Goal: Information Seeking & Learning: Check status

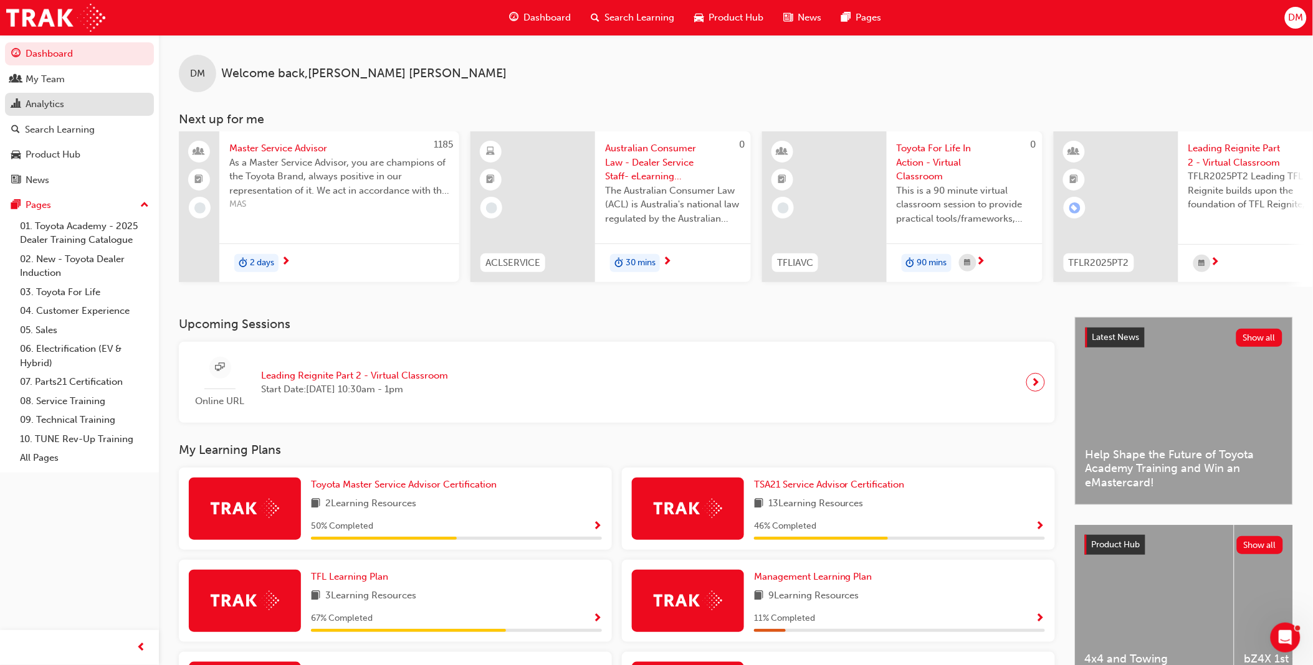
click at [75, 112] on div "Analytics" at bounding box center [79, 105] width 136 height 16
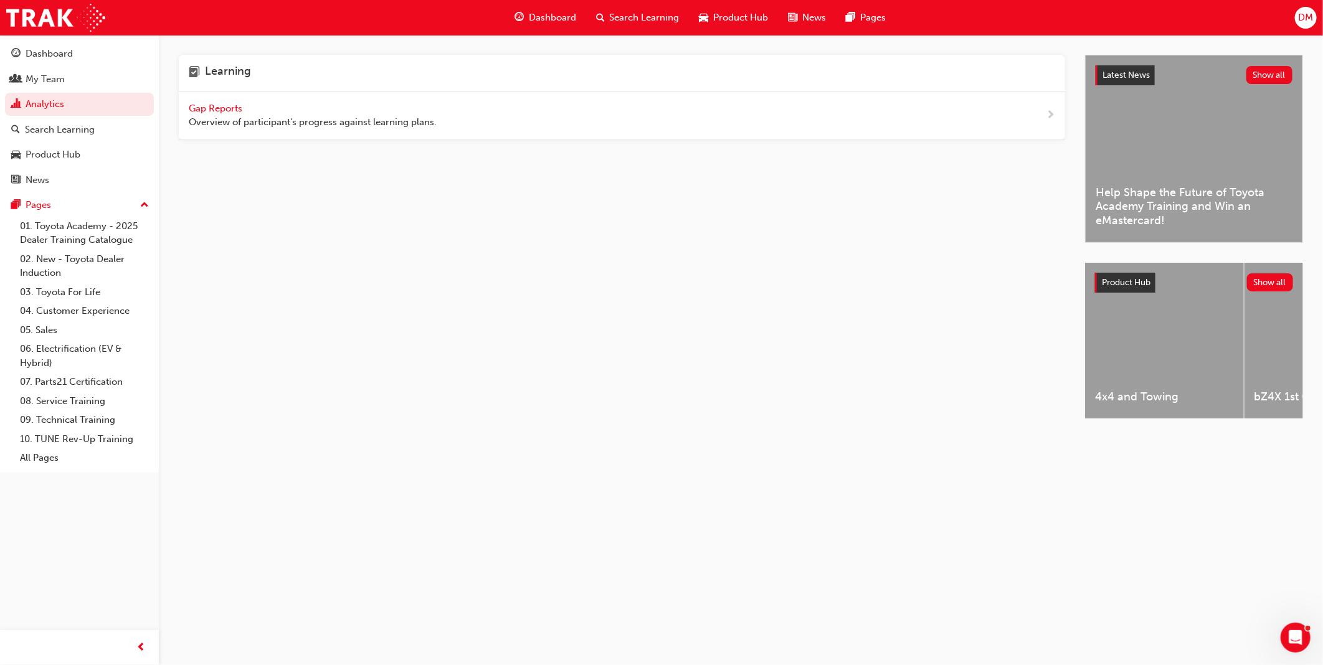
click at [219, 110] on span "Gap Reports" at bounding box center [217, 108] width 56 height 11
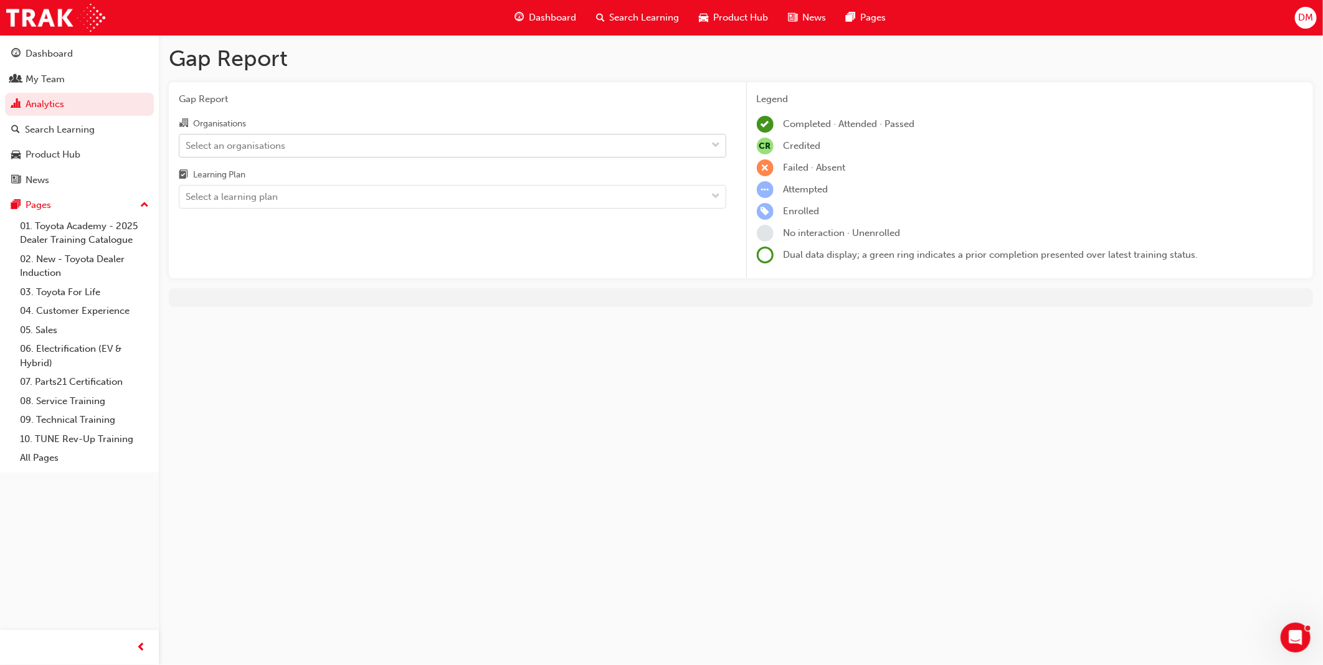
click at [543, 143] on div "Select an organisations" at bounding box center [443, 146] width 528 height 22
click at [187, 143] on input "Organisations Select an organisations" at bounding box center [186, 145] width 1 height 11
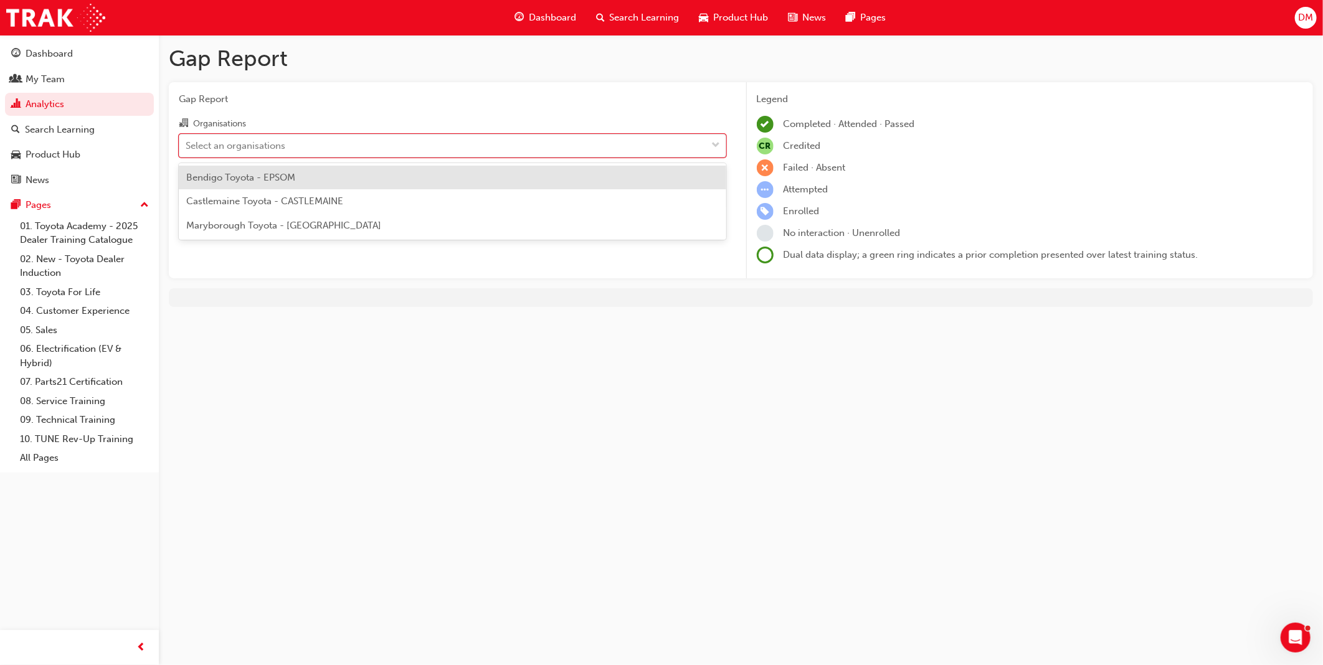
click at [437, 179] on div "Bendigo Toyota - EPSOM" at bounding box center [453, 178] width 548 height 24
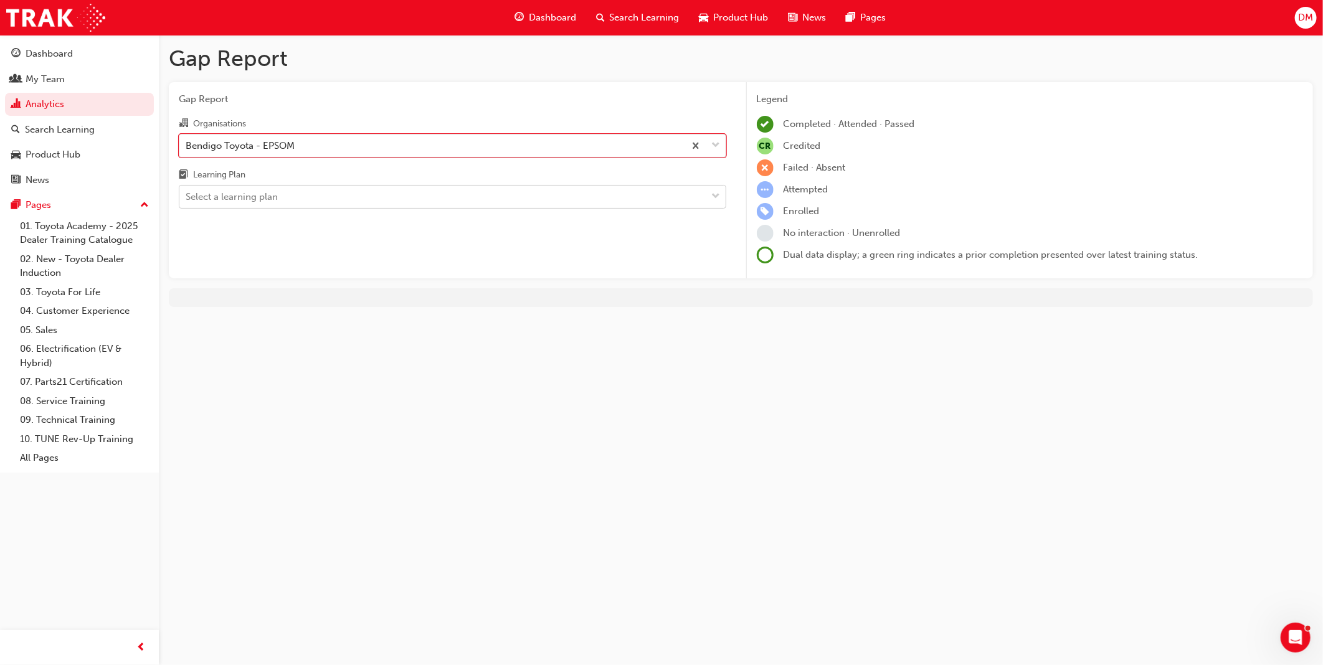
click at [421, 207] on div "Select a learning plan" at bounding box center [443, 197] width 528 height 22
click at [187, 202] on input "Learning Plan Select a learning plan" at bounding box center [186, 196] width 1 height 11
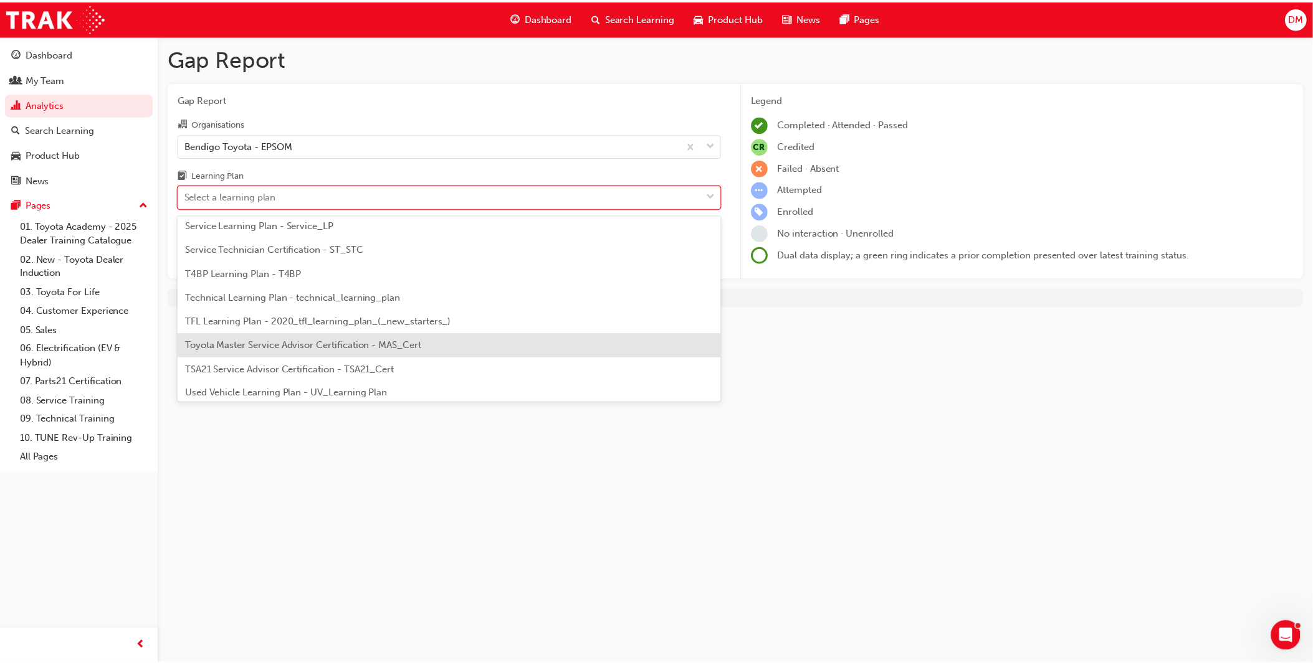
scroll to position [537, 0]
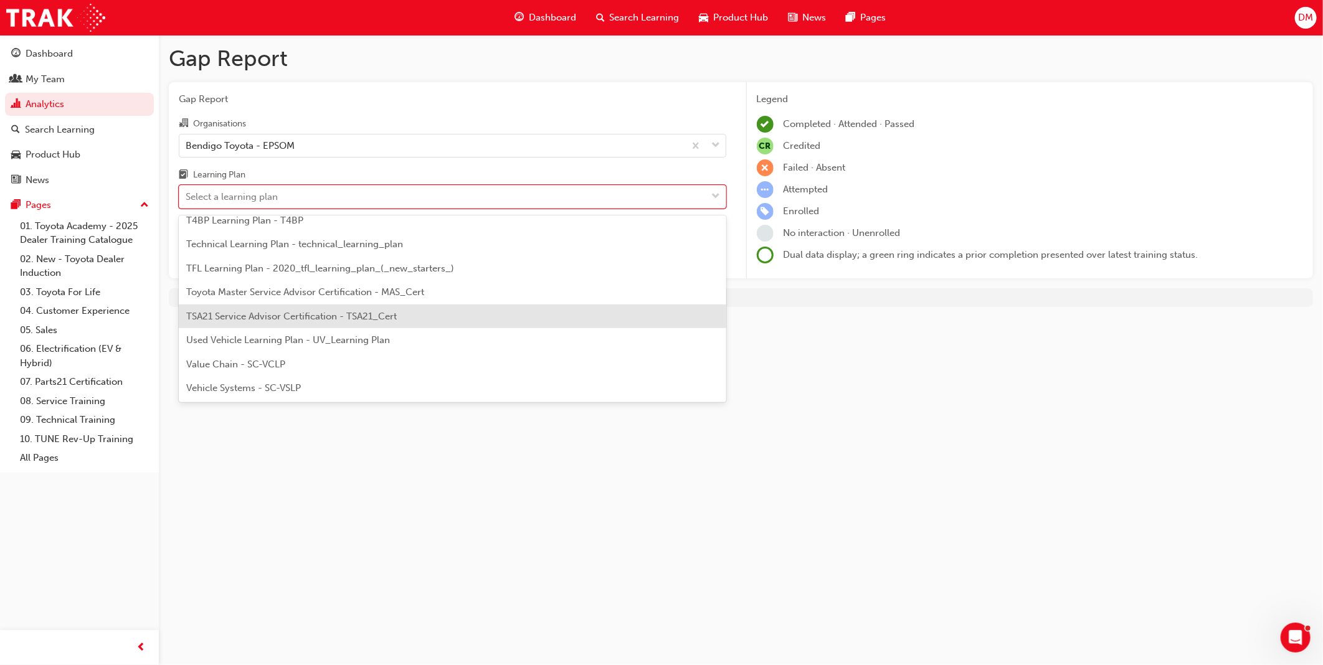
click at [493, 308] on div "TSA21 Service Advisor Certification - TSA21_Cert" at bounding box center [453, 317] width 548 height 24
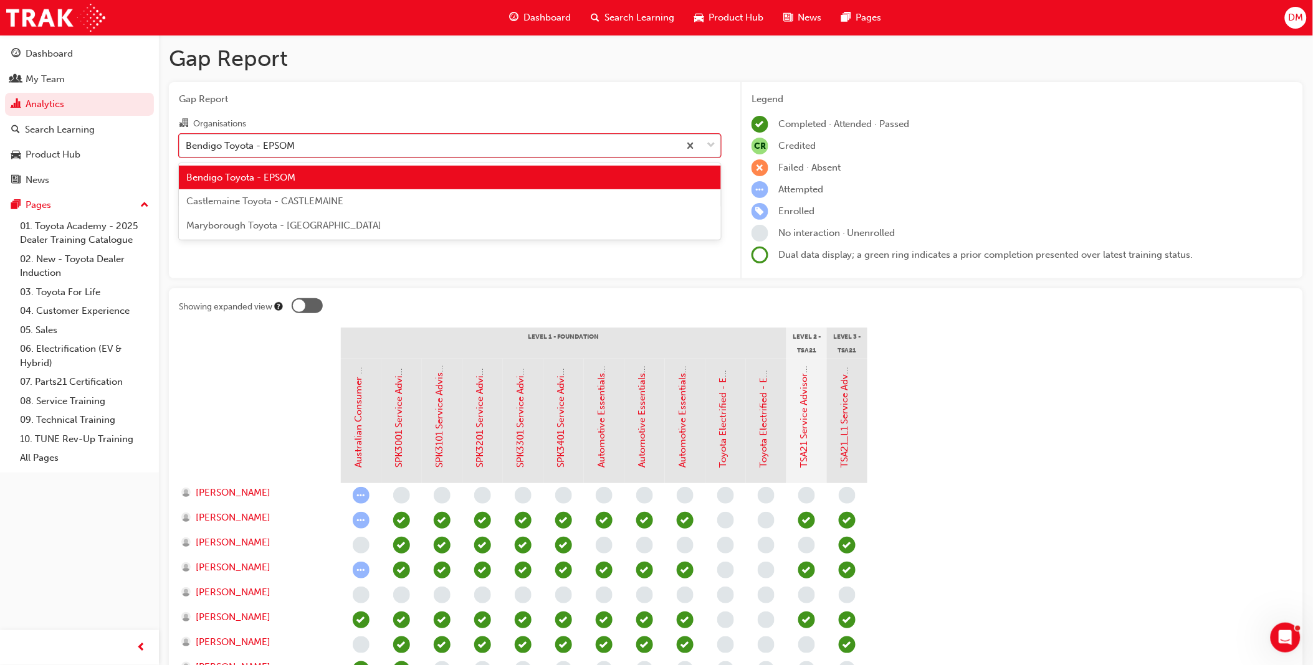
click at [312, 148] on div "Bendigo Toyota - EPSOM" at bounding box center [429, 146] width 500 height 22
click at [187, 148] on input "Organisations option Bendigo Toyota - EPSOM, selected. option Bendigo Toyota - …" at bounding box center [186, 145] width 1 height 11
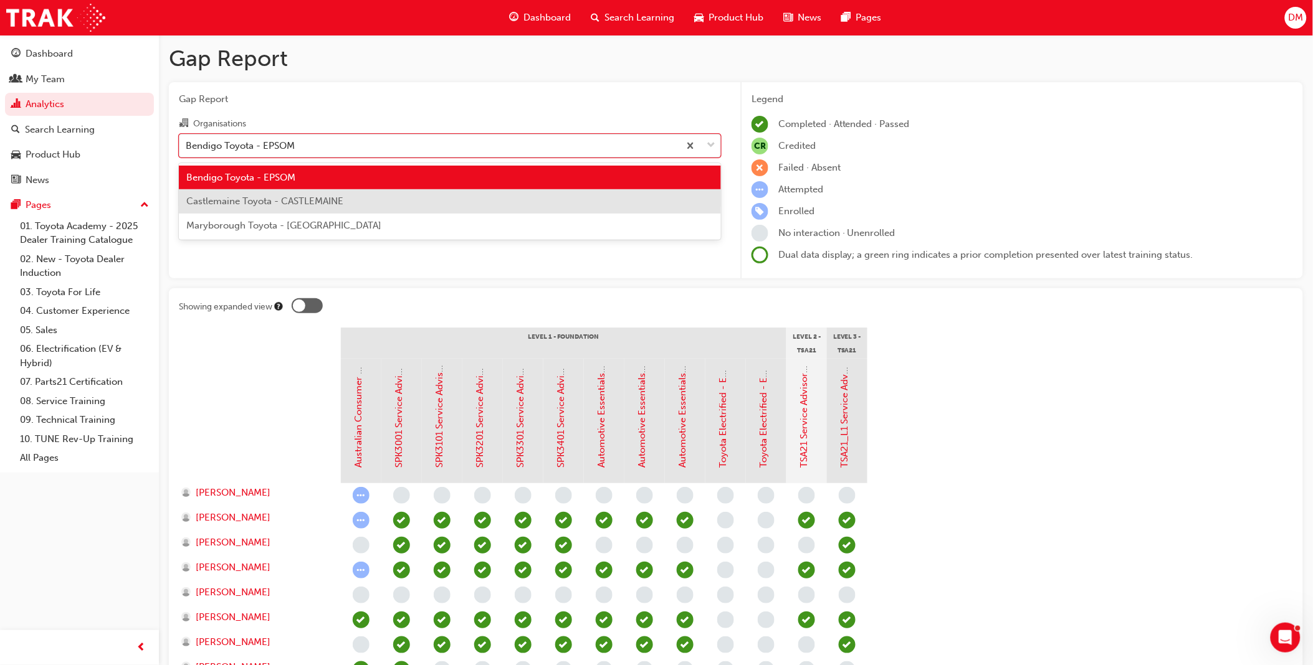
click at [308, 196] on span "Castlemaine Toyota - CASTLEMAINE" at bounding box center [264, 201] width 157 height 11
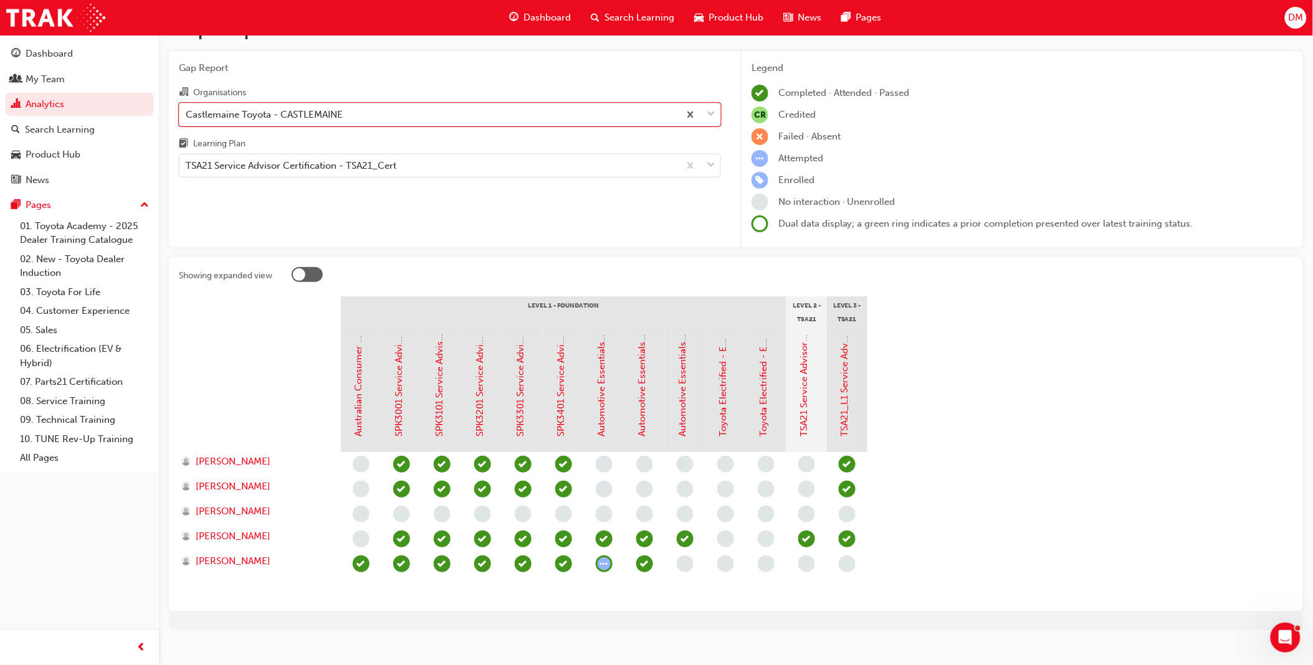
scroll to position [46, 0]
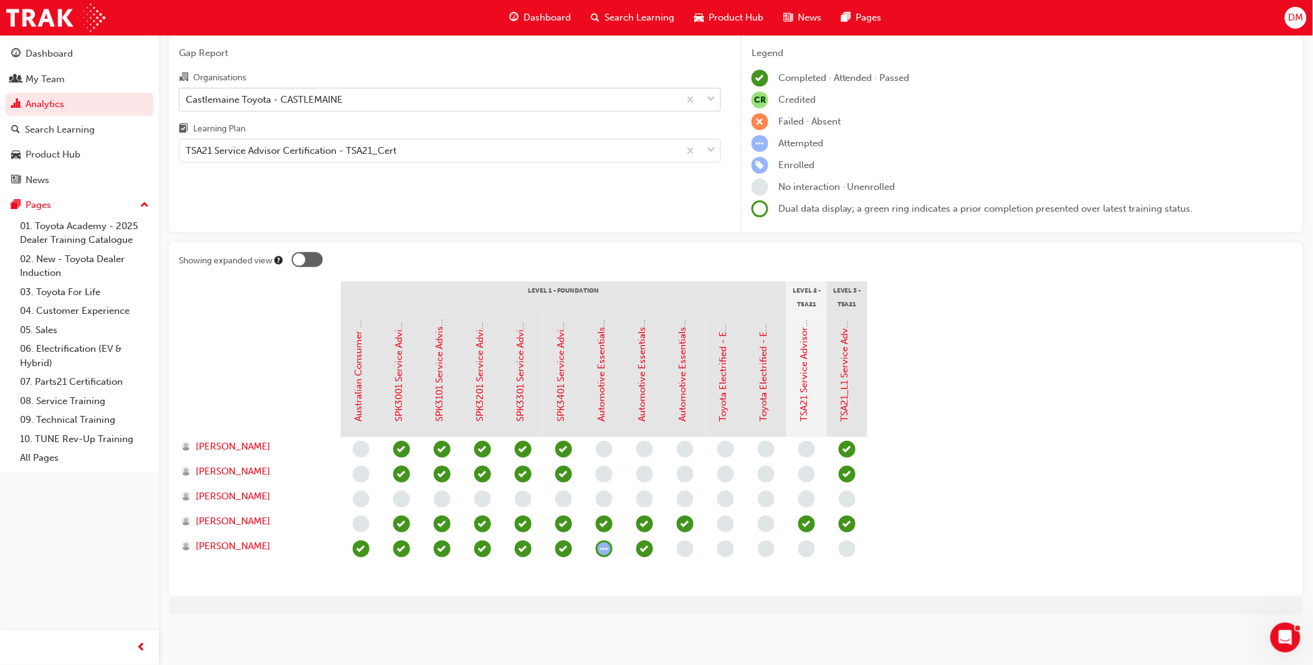
click at [333, 108] on div "Castlemaine Toyota - CASTLEMAINE" at bounding box center [429, 99] width 500 height 22
click at [187, 104] on input "Organisations Castlemaine Toyota - CASTLEMAINE" at bounding box center [186, 98] width 1 height 11
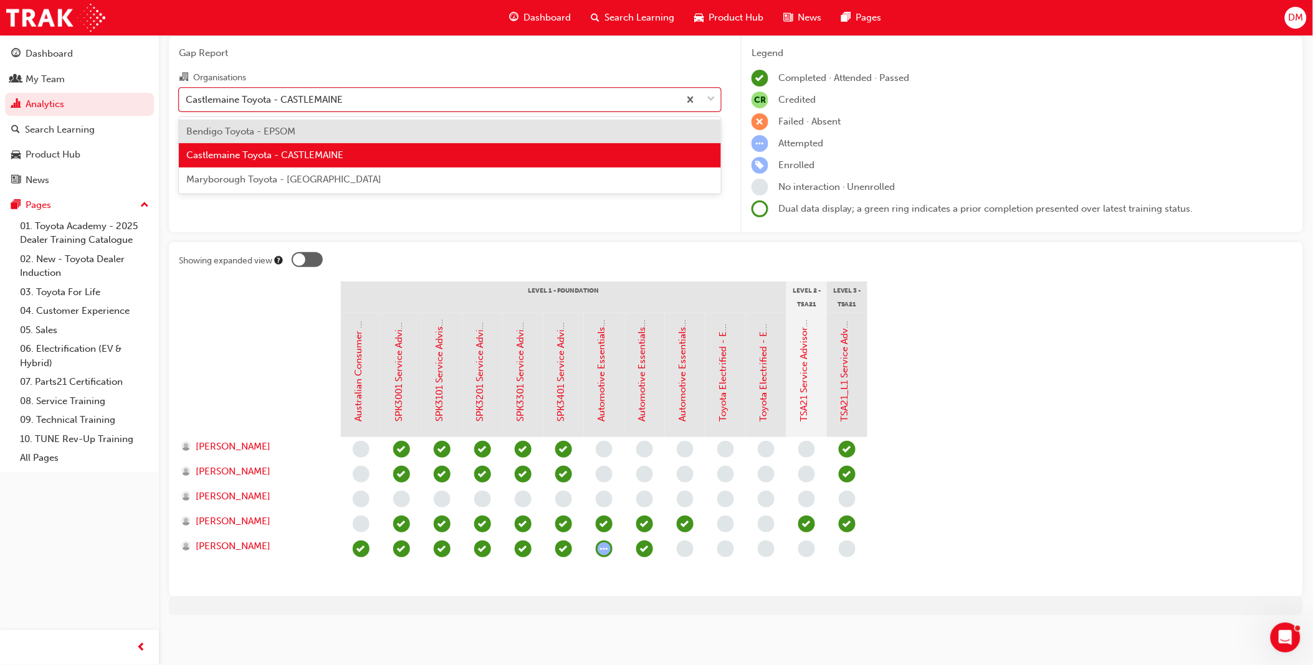
click at [319, 178] on span "Maryborough Toyota - [GEOGRAPHIC_DATA]" at bounding box center [283, 179] width 195 height 11
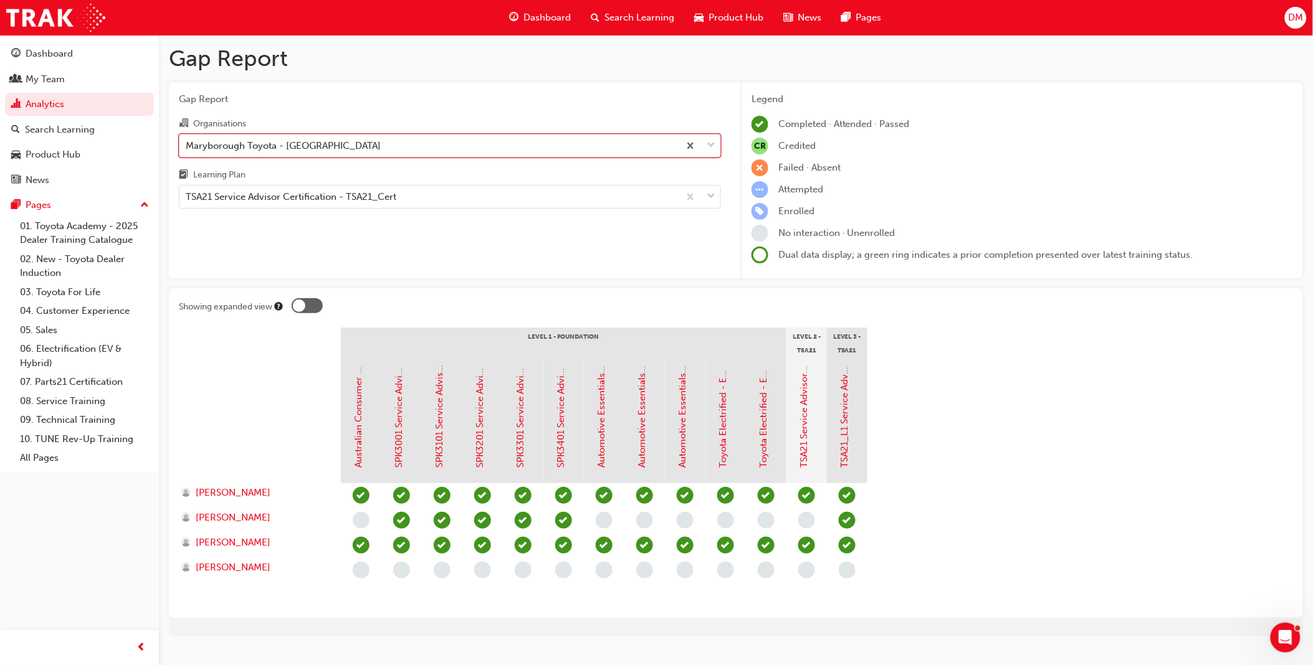
click at [339, 150] on div "Maryborough Toyota - [GEOGRAPHIC_DATA]" at bounding box center [283, 145] width 195 height 14
click at [187, 150] on input "Organisations option Maryborough Toyota - [GEOGRAPHIC_DATA], [GEOGRAPHIC_DATA].…" at bounding box center [186, 145] width 1 height 11
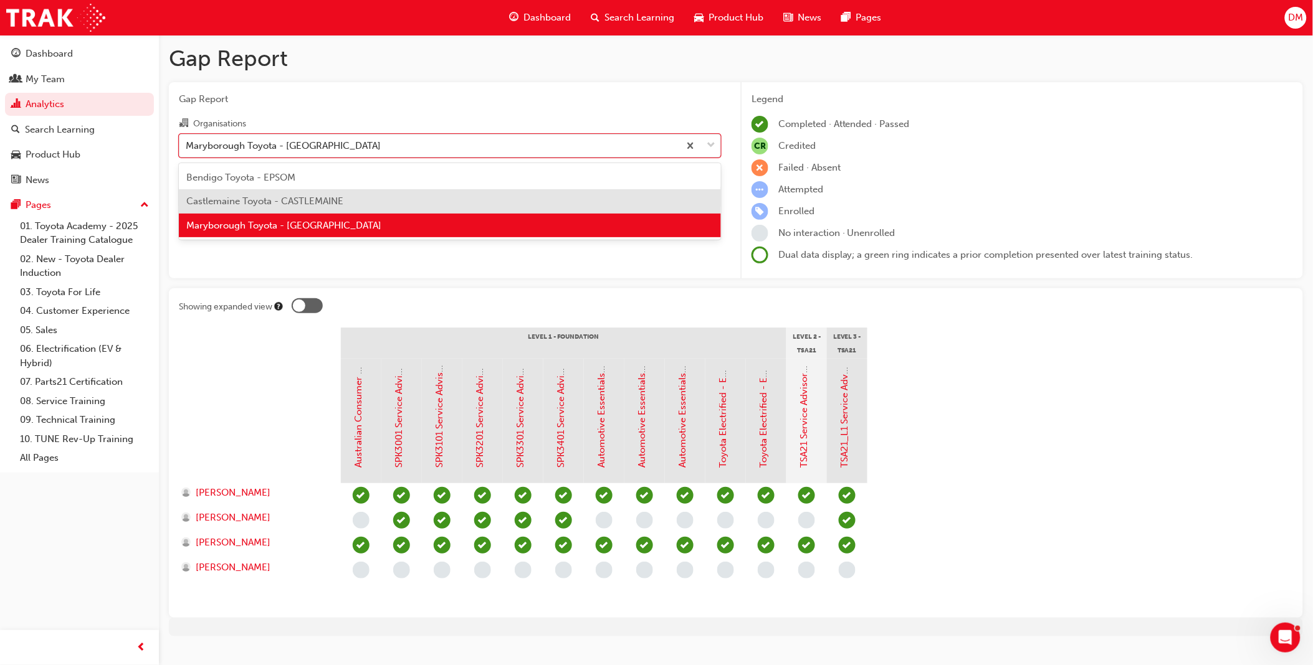
click at [331, 203] on span "Castlemaine Toyota - CASTLEMAINE" at bounding box center [264, 201] width 157 height 11
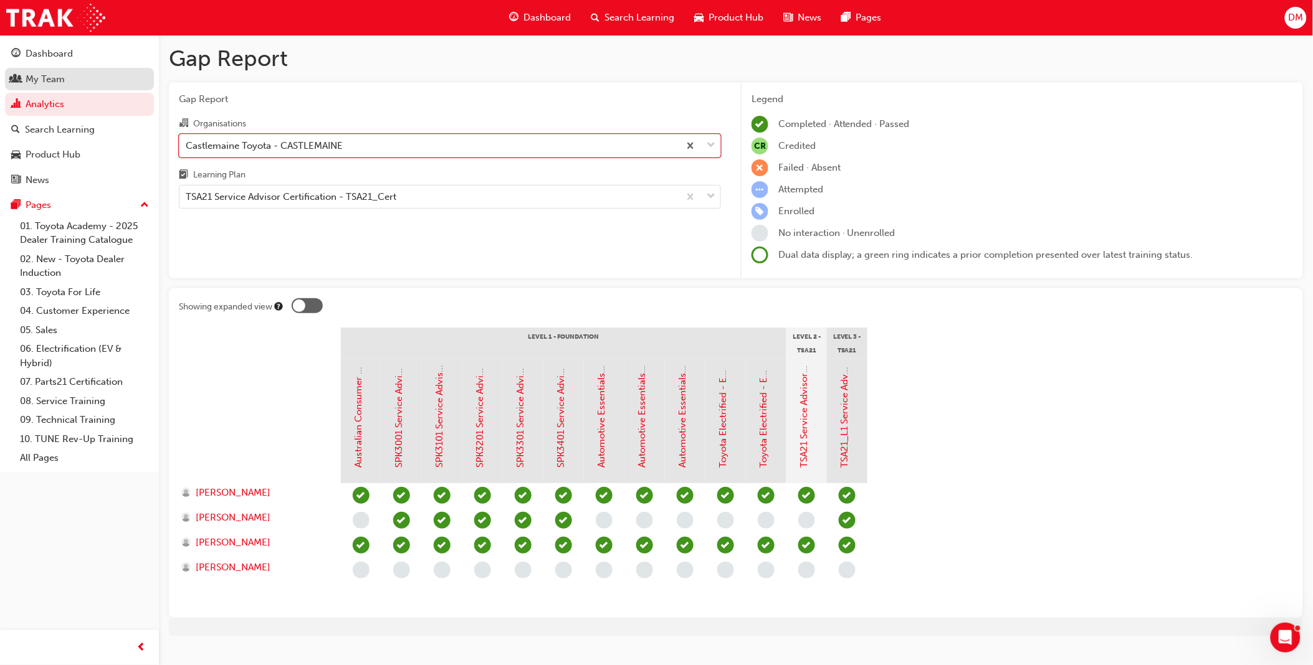
click at [40, 82] on div "My Team" at bounding box center [45, 79] width 39 height 14
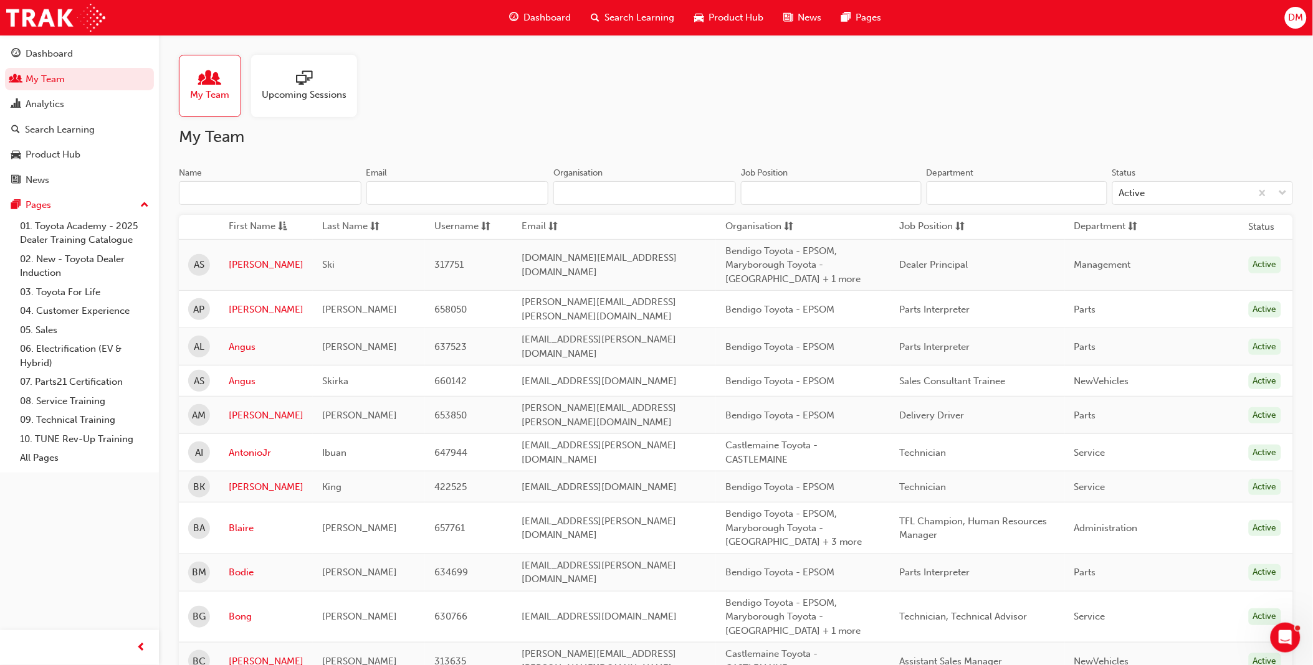
click at [239, 192] on input "Name" at bounding box center [270, 193] width 183 height 24
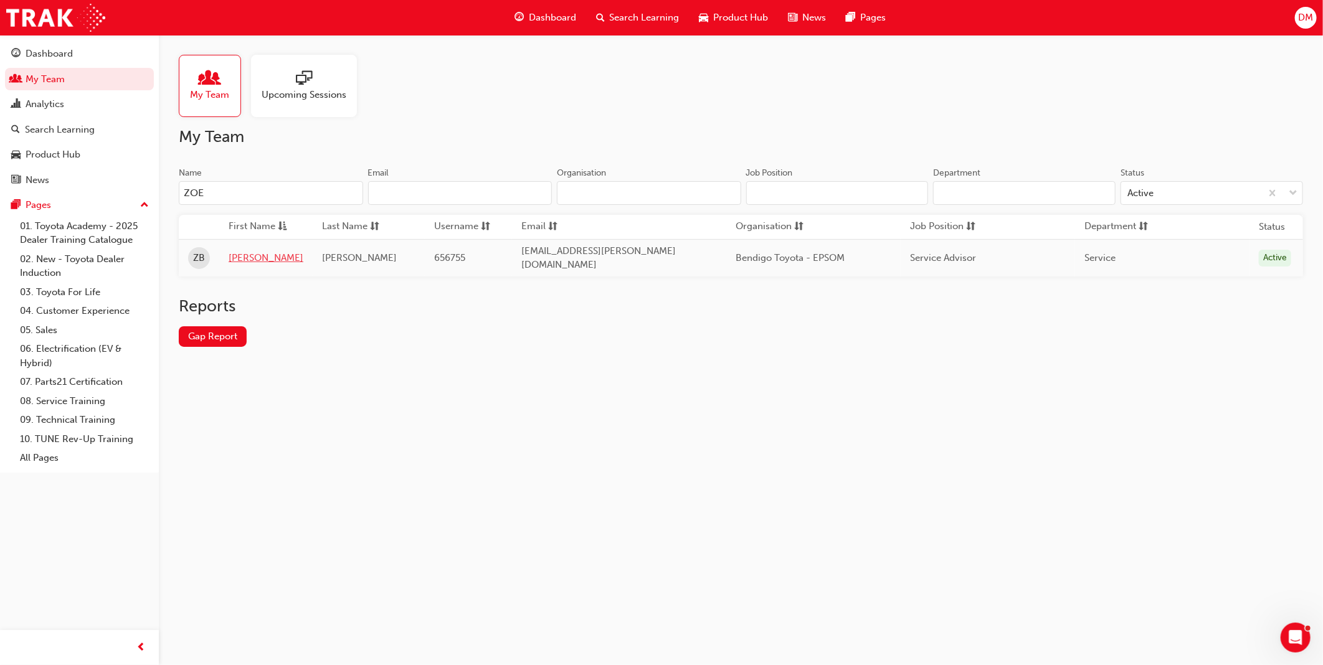
type input "ZOE"
click at [234, 259] on link "[PERSON_NAME]" at bounding box center [266, 258] width 75 height 14
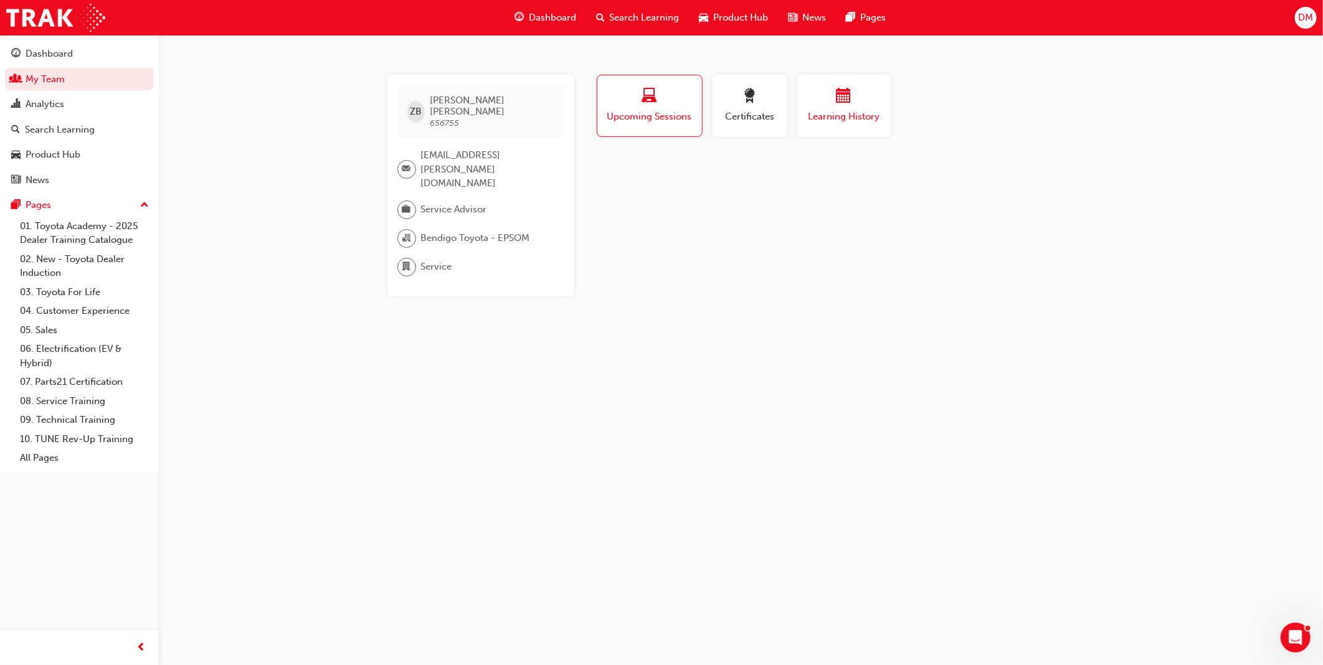
click at [839, 113] on span "Learning History" at bounding box center [844, 117] width 75 height 14
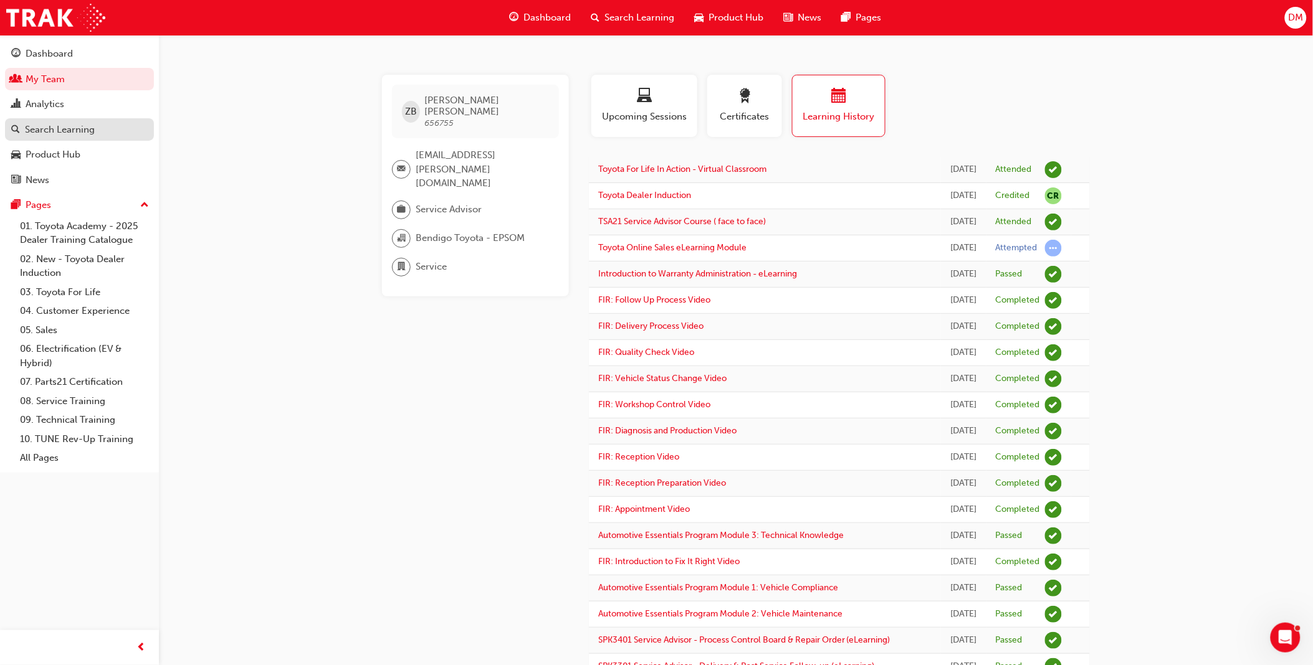
click at [49, 133] on div "Search Learning" at bounding box center [60, 130] width 70 height 14
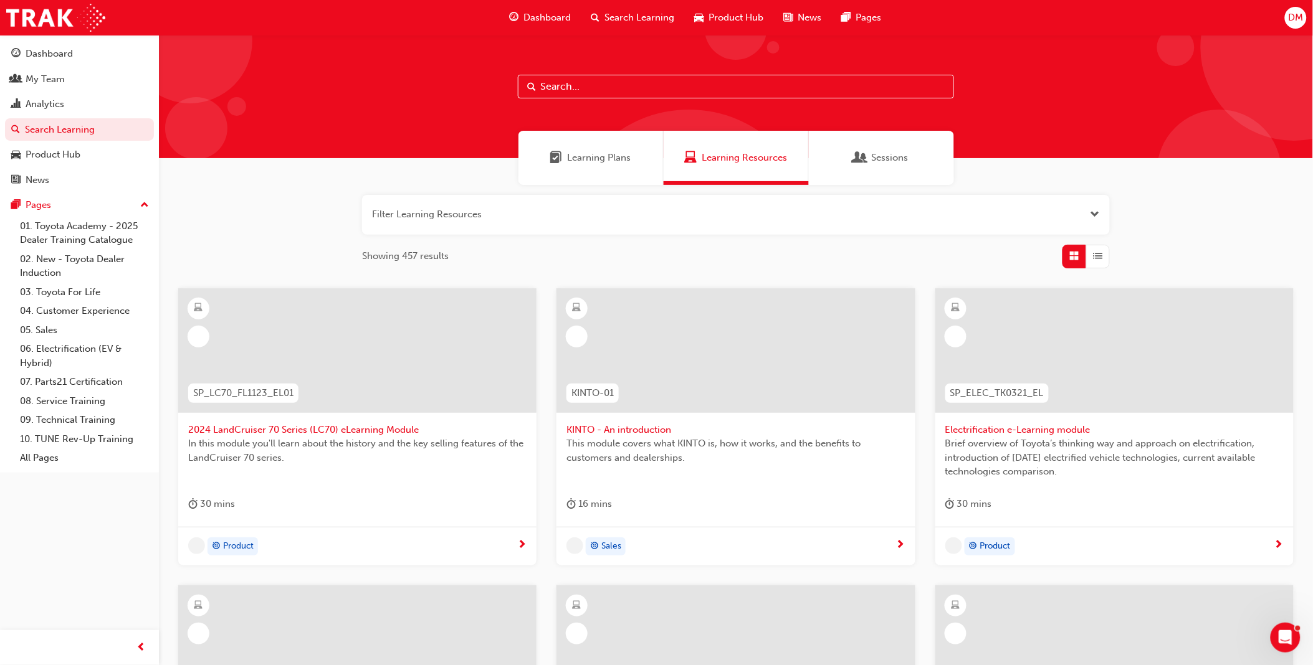
click at [598, 93] on input "text" at bounding box center [736, 87] width 436 height 24
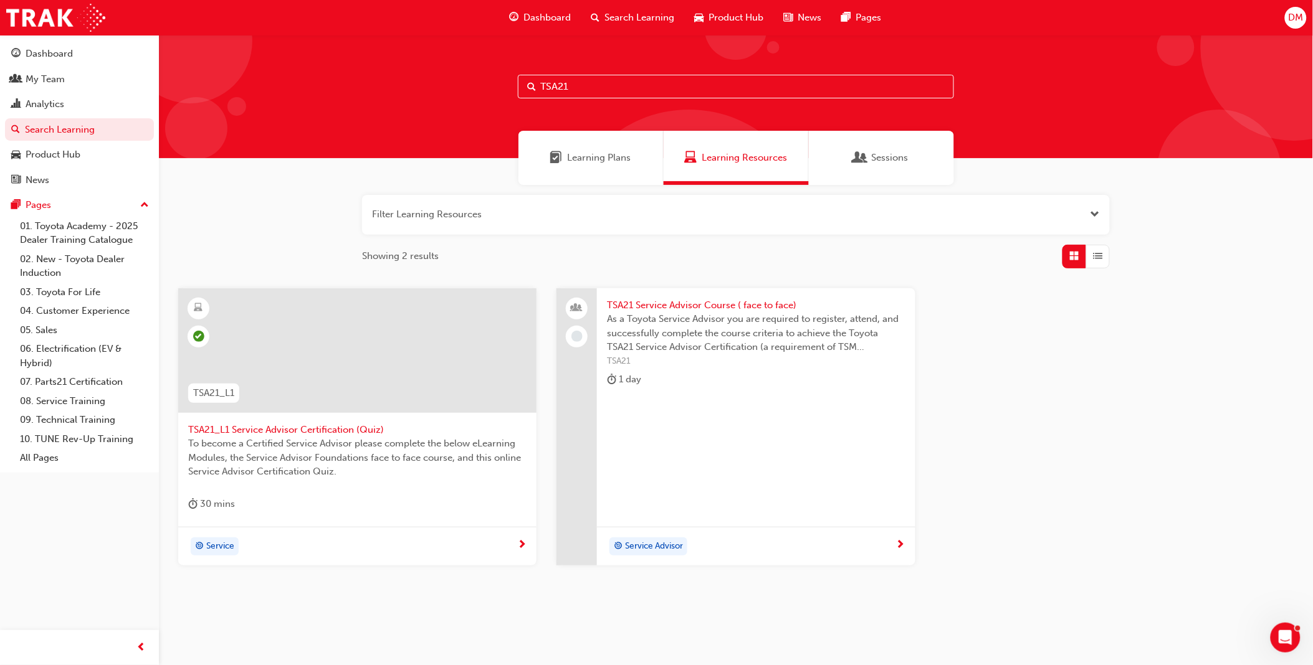
type input "TSA21"
click at [338, 427] on span "TSA21_L1 Service Advisor Certification (Quiz)" at bounding box center [357, 430] width 338 height 14
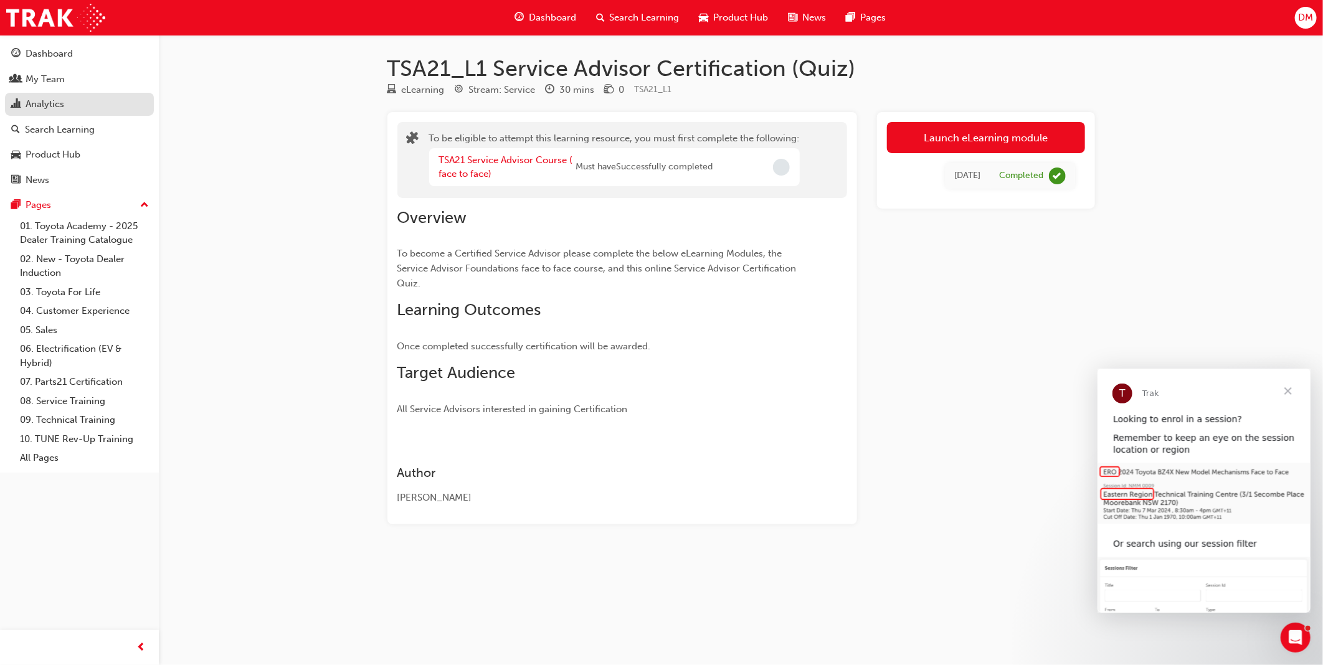
click at [65, 102] on div "Analytics" at bounding box center [79, 105] width 136 height 16
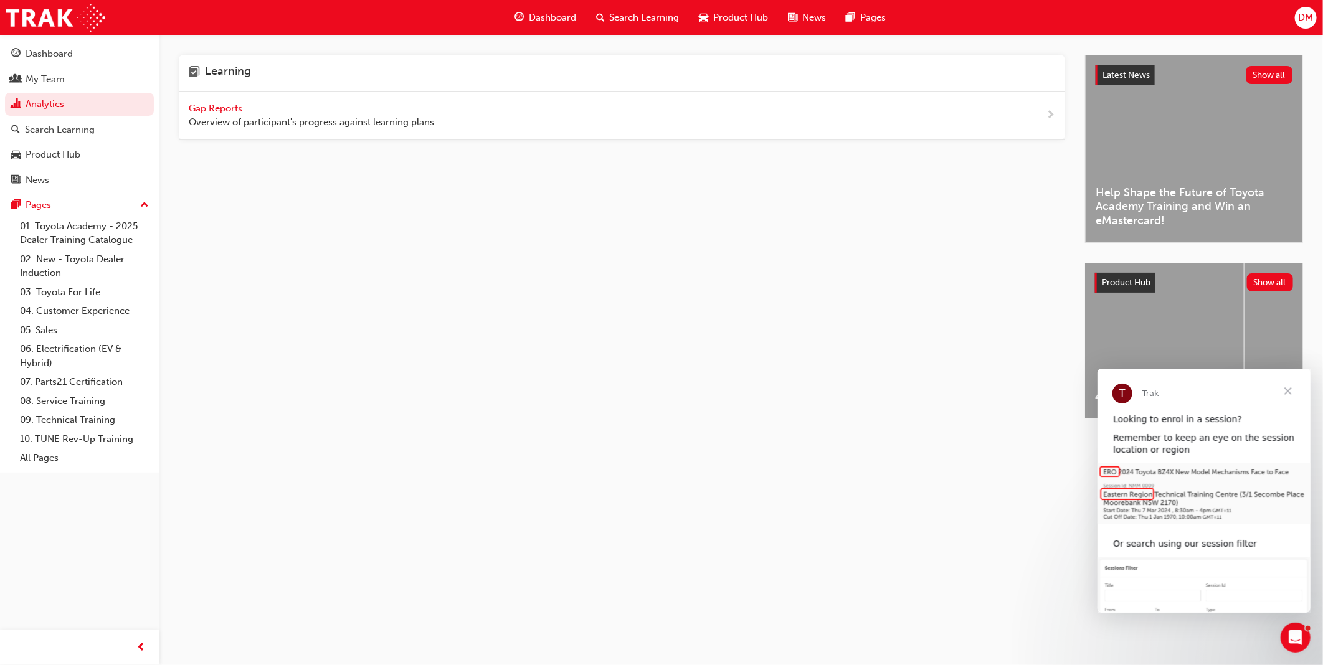
click at [215, 106] on span "Gap Reports" at bounding box center [217, 108] width 56 height 11
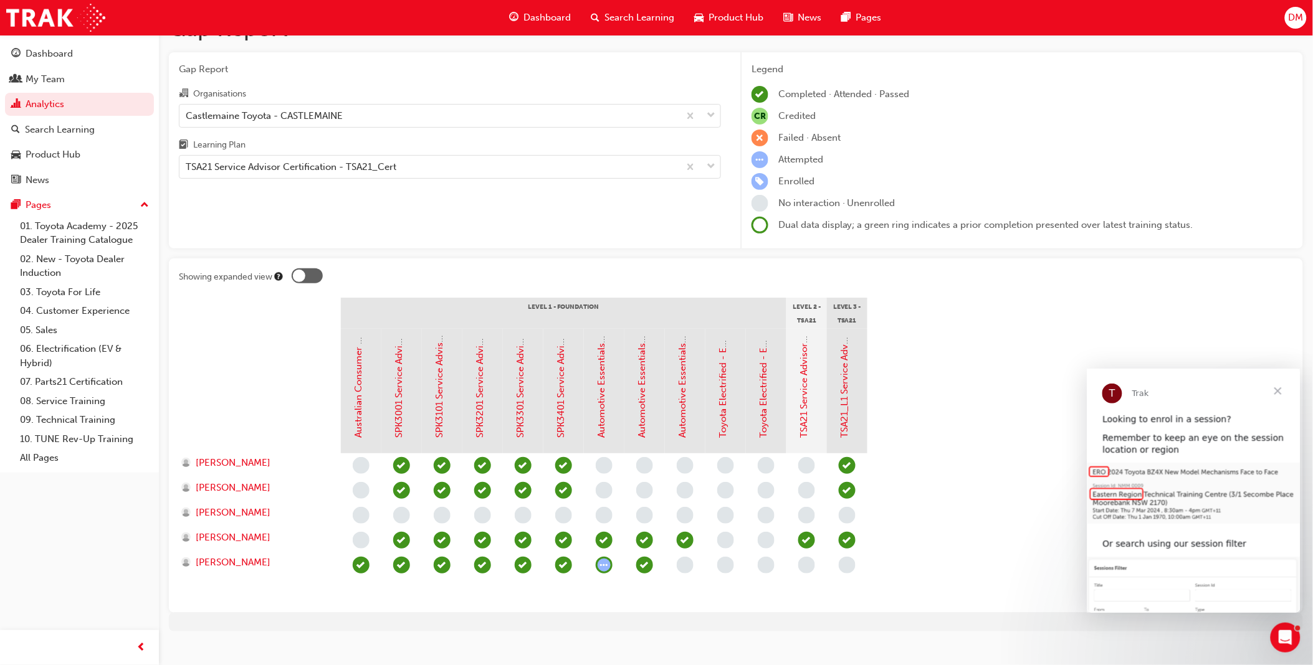
scroll to position [46, 0]
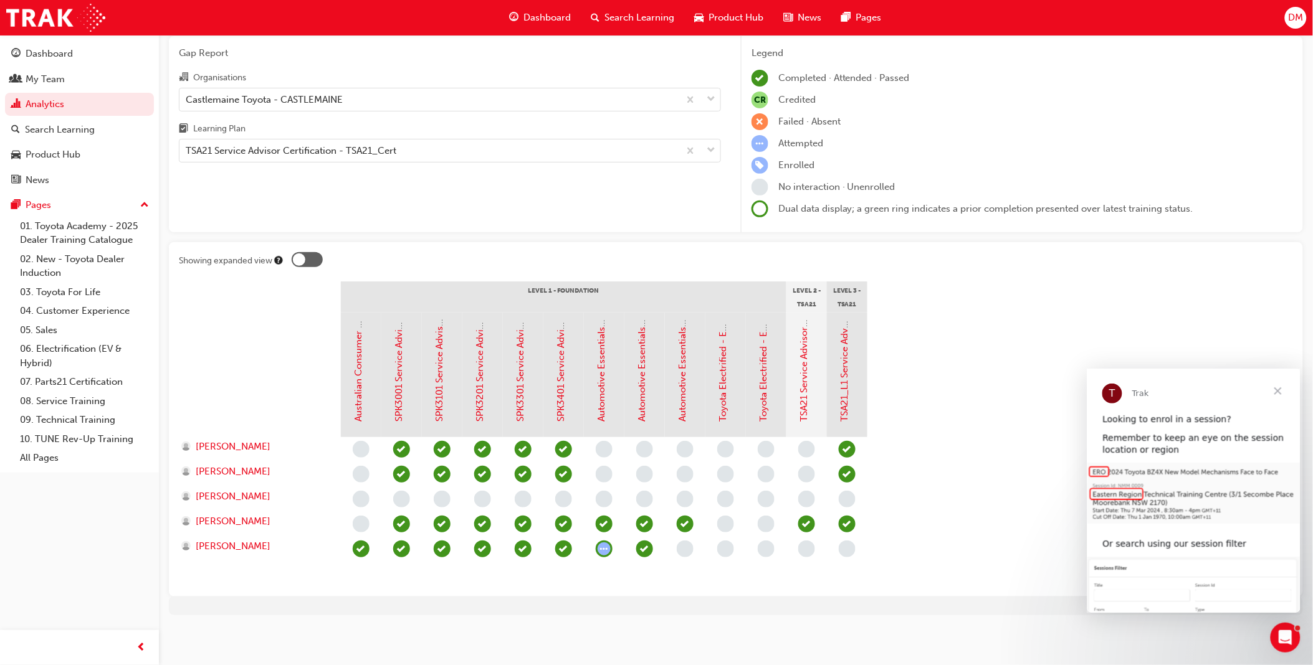
click at [1277, 393] on span "Close" at bounding box center [1277, 390] width 45 height 45
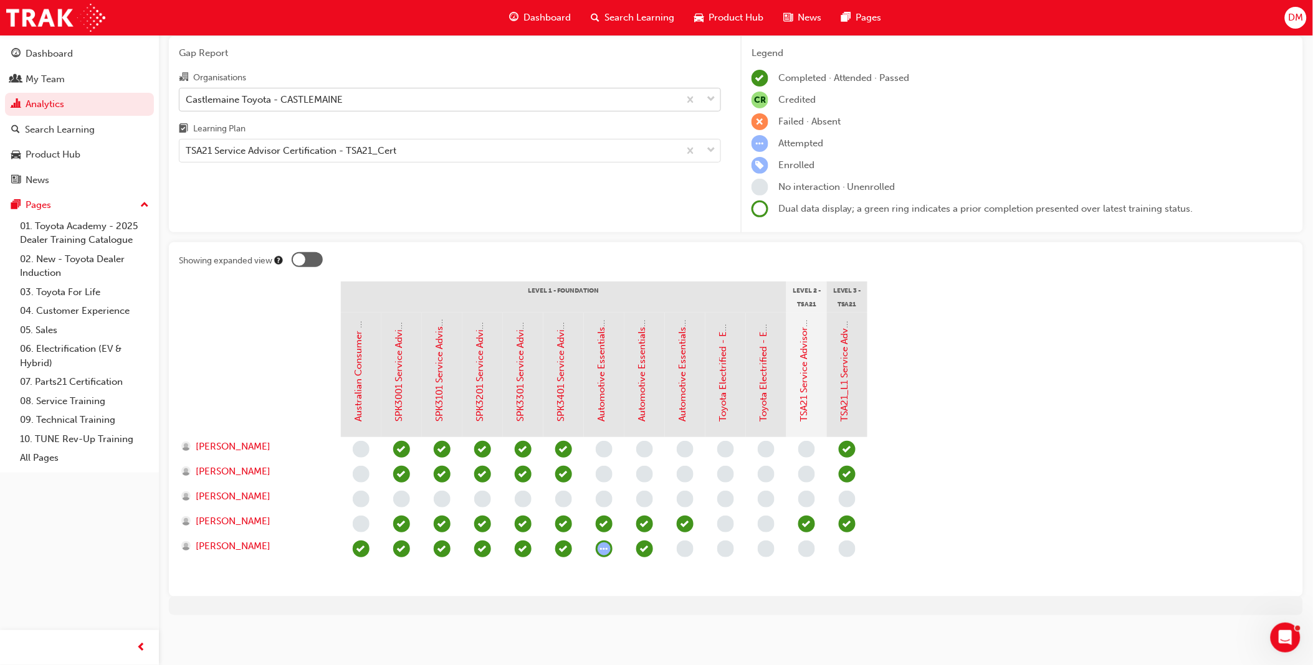
click at [285, 108] on div "Castlemaine Toyota - CASTLEMAINE" at bounding box center [429, 99] width 500 height 22
click at [187, 104] on input "Organisations Castlemaine Toyota - CASTLEMAINE" at bounding box center [186, 98] width 1 height 11
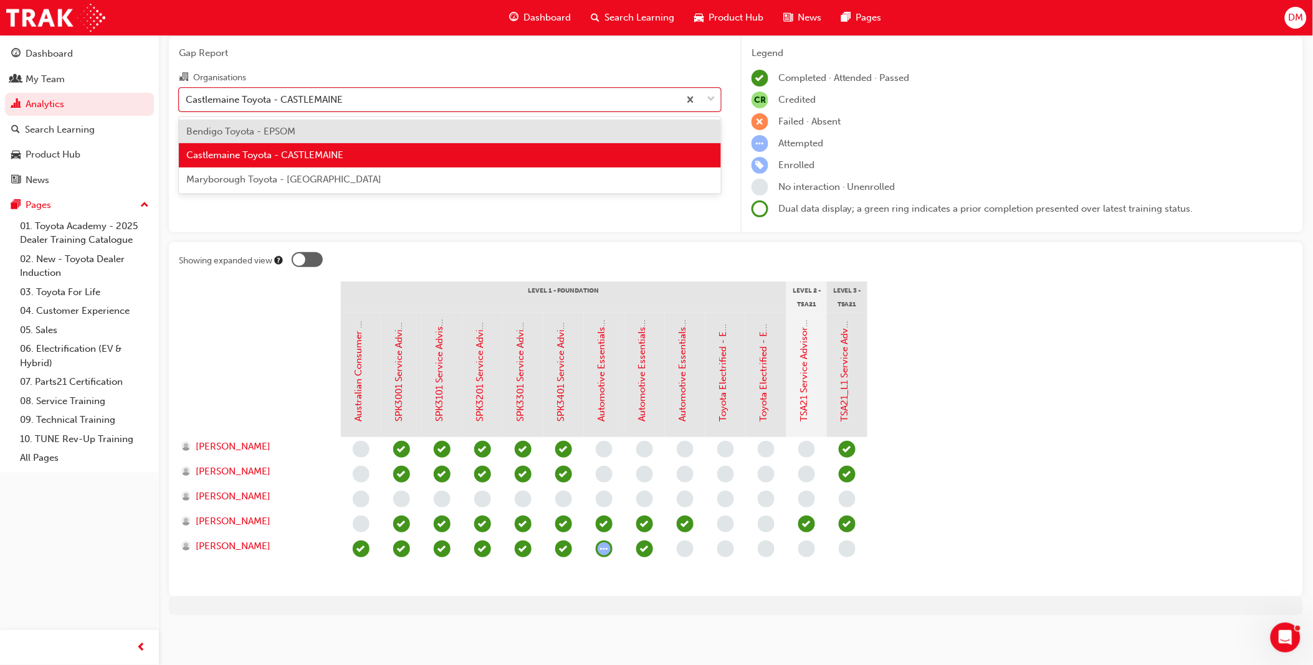
click at [248, 179] on span "Maryborough Toyota - [GEOGRAPHIC_DATA]" at bounding box center [283, 179] width 195 height 11
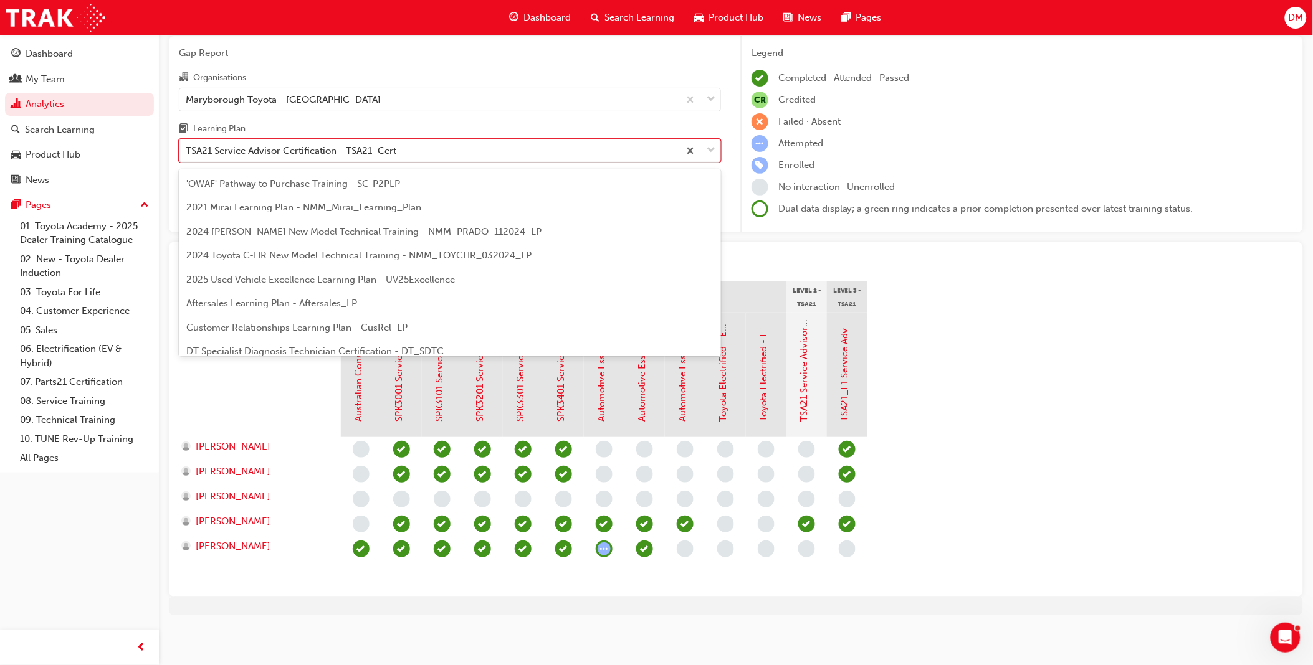
click at [334, 150] on div "TSA21 Service Advisor Certification - TSA21_Cert" at bounding box center [291, 151] width 211 height 14
click at [187, 150] on input "Learning Plan option TSA21 Service Advisor Certification - TSA21_Cert focused, …" at bounding box center [186, 150] width 1 height 11
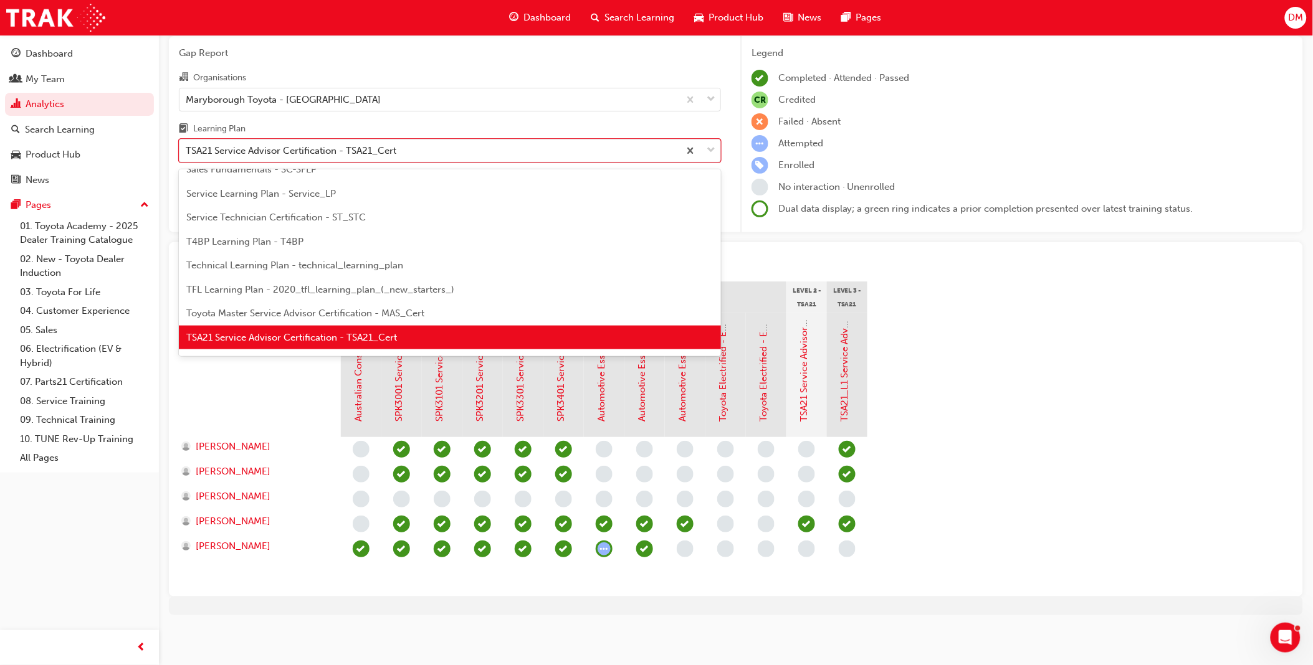
click at [287, 332] on span "TSA21 Service Advisor Certification - TSA21_Cert" at bounding box center [291, 337] width 211 height 11
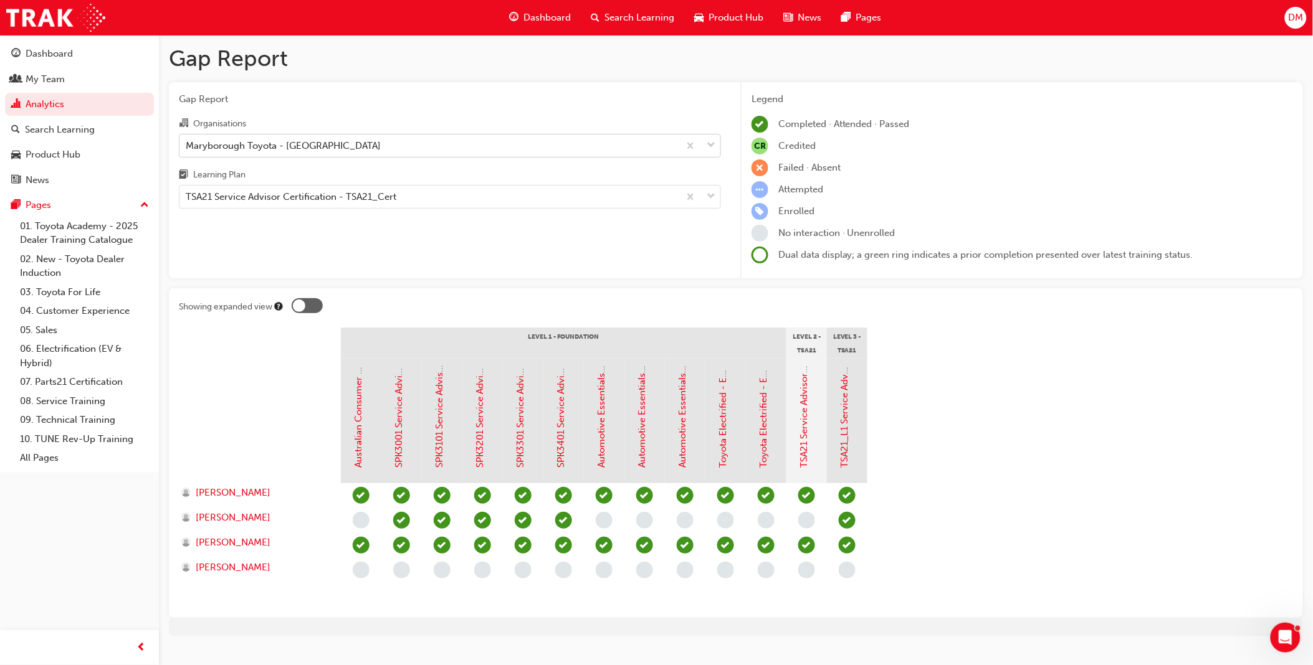
click at [273, 147] on div "Maryborough Toyota - [GEOGRAPHIC_DATA]" at bounding box center [283, 145] width 195 height 14
click at [187, 147] on input "Organisations Maryborough Toyota - [GEOGRAPHIC_DATA]" at bounding box center [186, 145] width 1 height 11
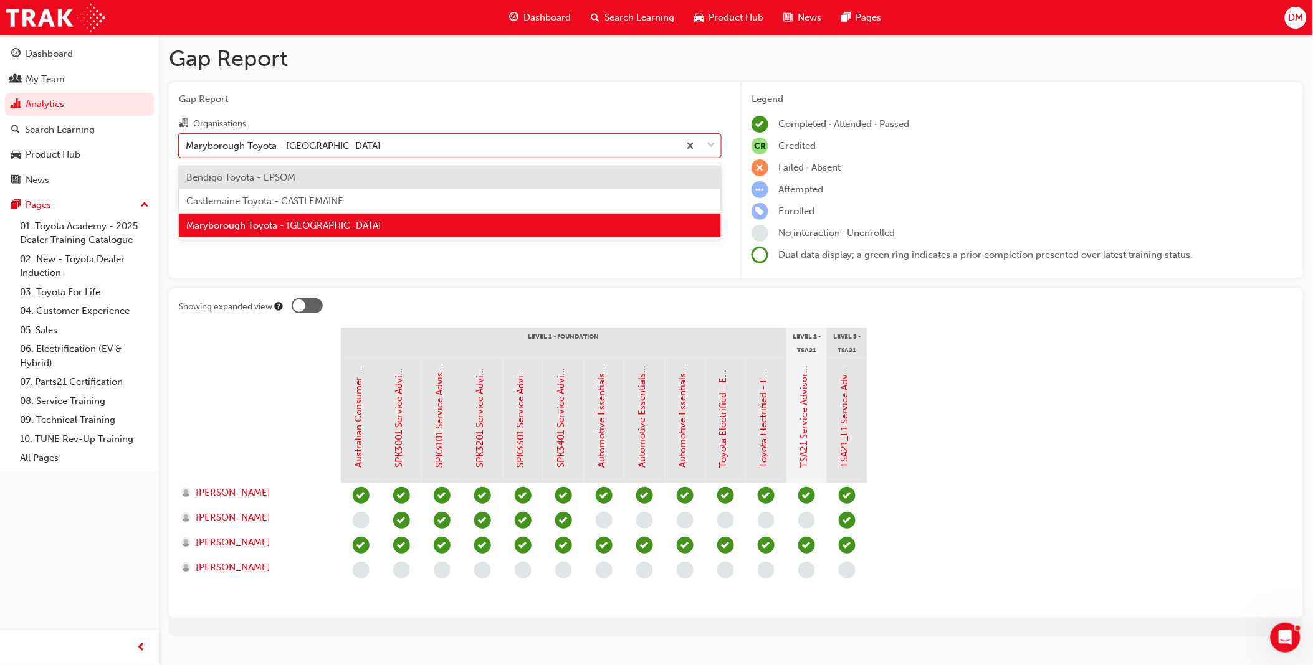
click at [265, 176] on span "Bendigo Toyota - EPSOM" at bounding box center [240, 177] width 109 height 11
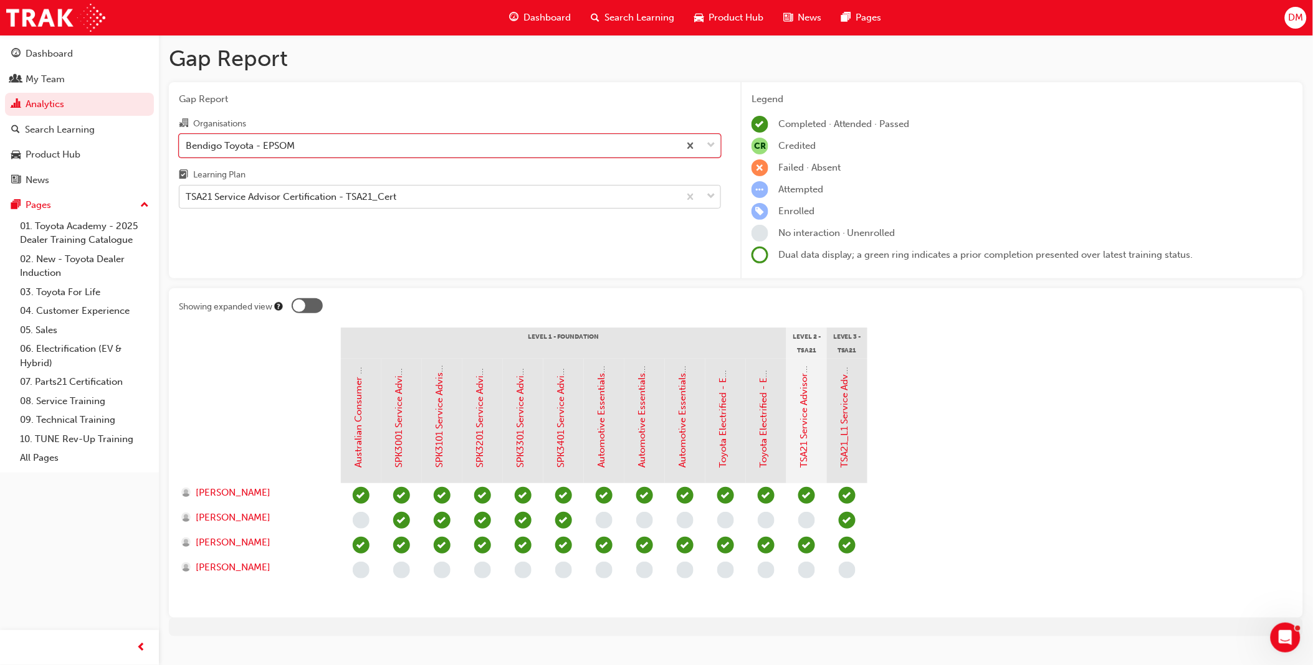
click at [265, 200] on div "TSA21 Service Advisor Certification - TSA21_Cert" at bounding box center [291, 197] width 211 height 14
click at [187, 200] on input "Learning Plan TSA21 Service Advisor Certification - TSA21_Cert" at bounding box center [186, 196] width 1 height 11
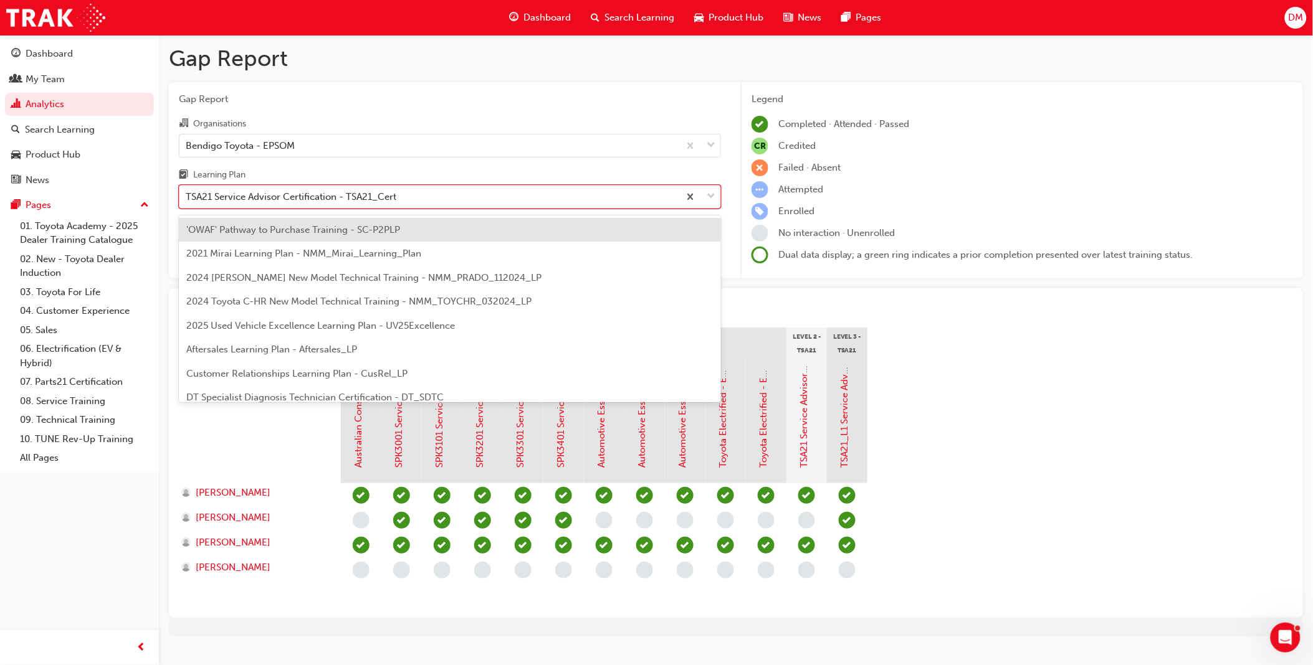
scroll to position [470, 0]
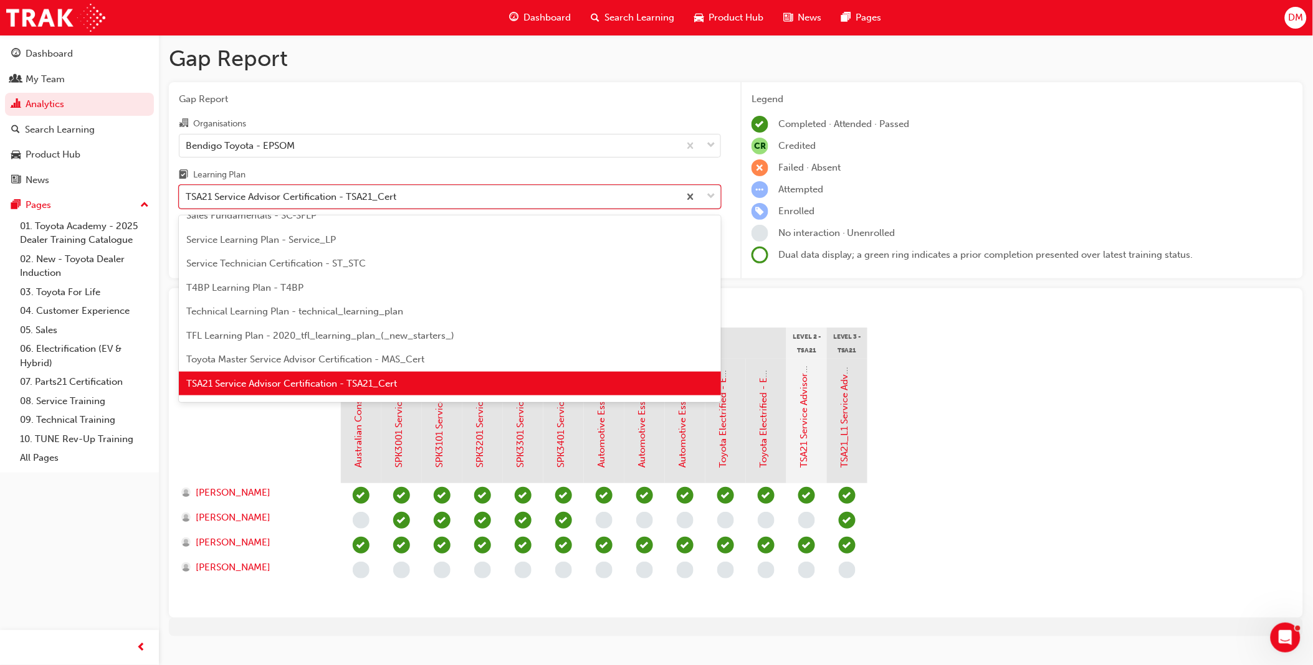
click at [242, 383] on span "TSA21 Service Advisor Certification - TSA21_Cert" at bounding box center [291, 383] width 211 height 11
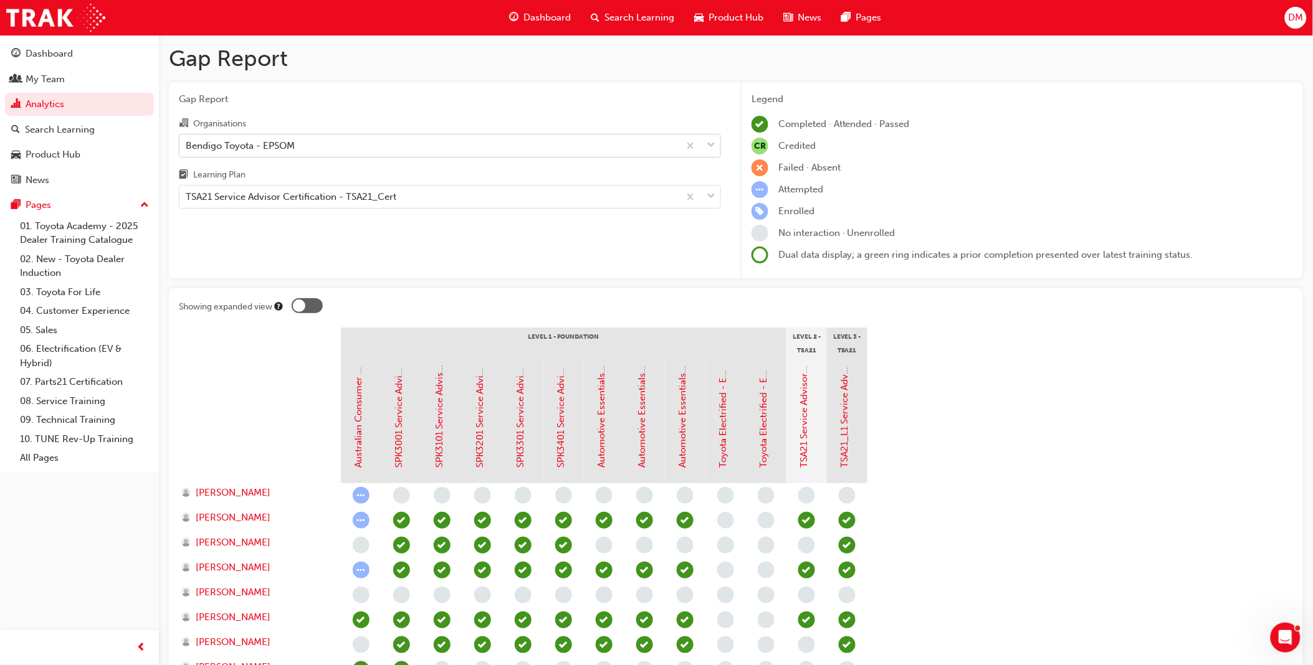
click at [339, 150] on div "Bendigo Toyota - EPSOM" at bounding box center [429, 146] width 500 height 22
click at [187, 150] on input "Organisations Bendigo Toyota - EPSOM" at bounding box center [186, 145] width 1 height 11
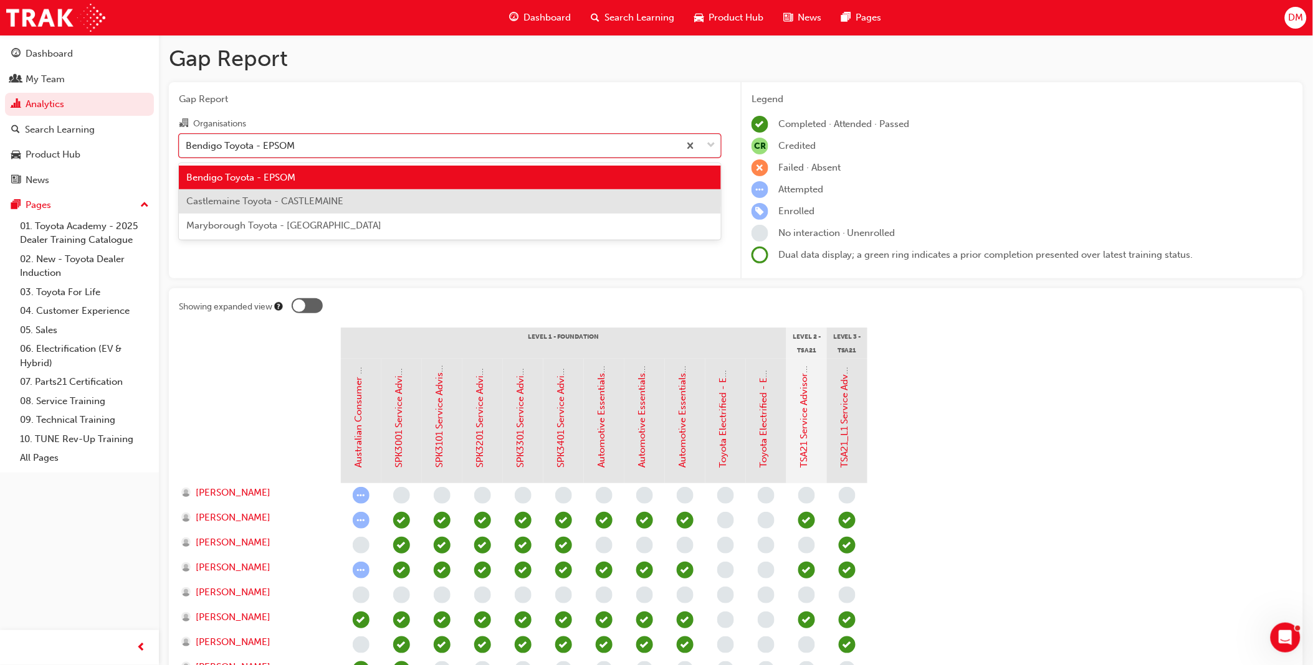
click at [315, 196] on span "Castlemaine Toyota - CASTLEMAINE" at bounding box center [264, 201] width 157 height 11
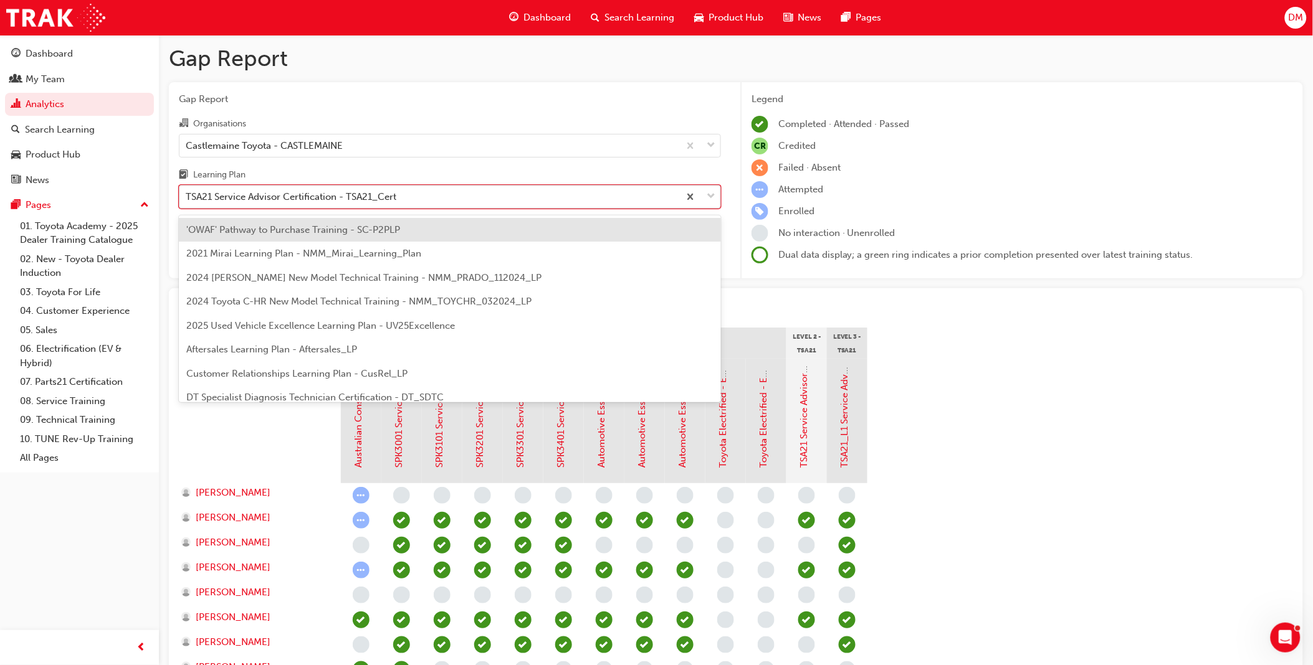
click at [316, 197] on div "TSA21 Service Advisor Certification - TSA21_Cert" at bounding box center [291, 197] width 211 height 14
click at [187, 197] on input "Learning Plan option TSA21 Service Advisor Certification - TSA21_Cert, selected…" at bounding box center [186, 196] width 1 height 11
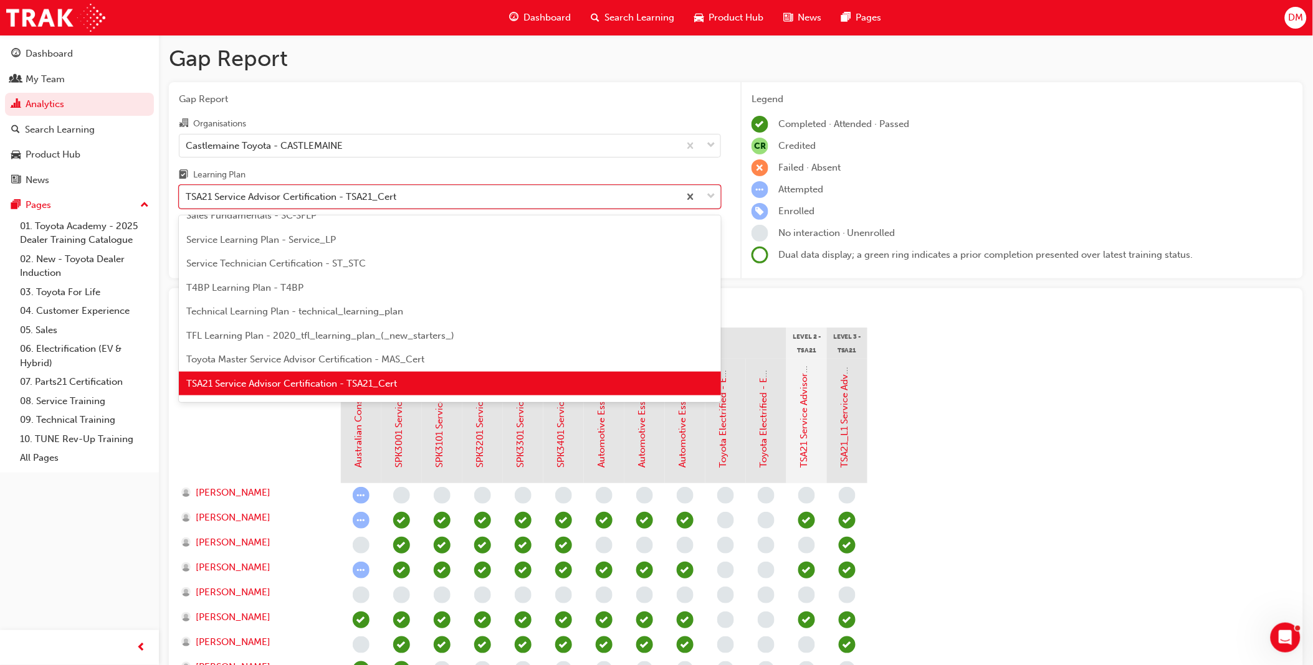
click at [274, 381] on span "TSA21 Service Advisor Certification - TSA21_Cert" at bounding box center [291, 383] width 211 height 11
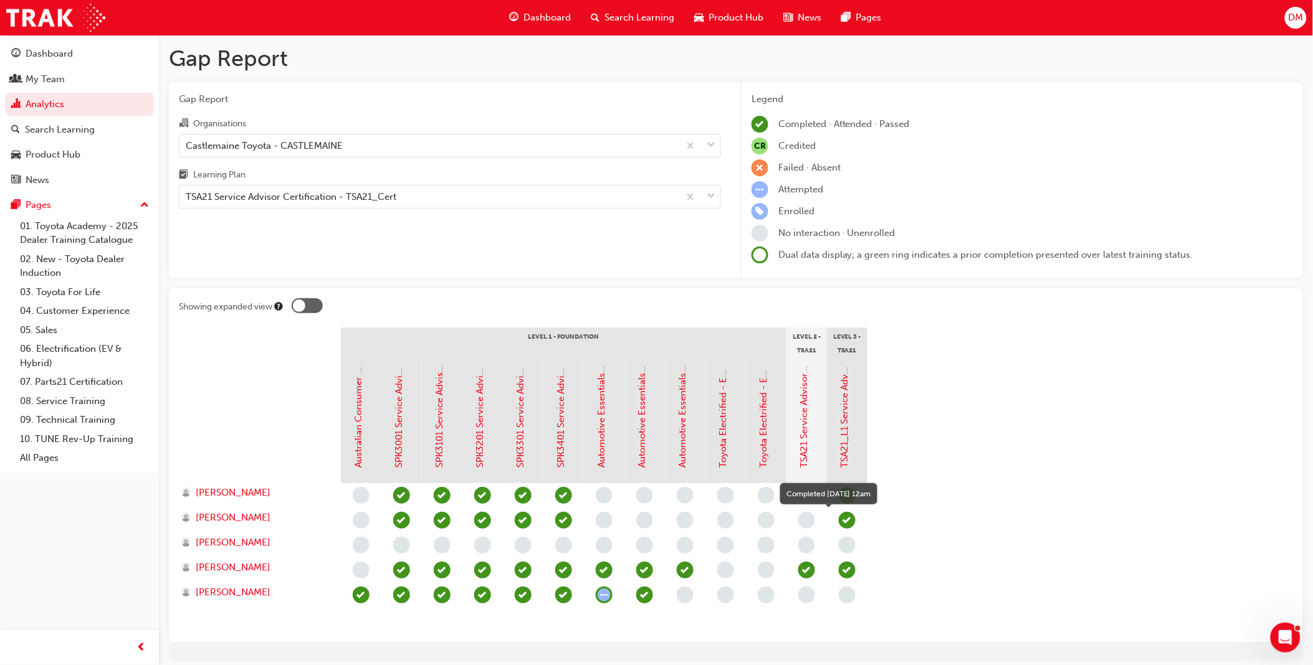
click at [845, 515] on span "learningRecordVerb_COMPLETE-icon" at bounding box center [847, 520] width 17 height 17
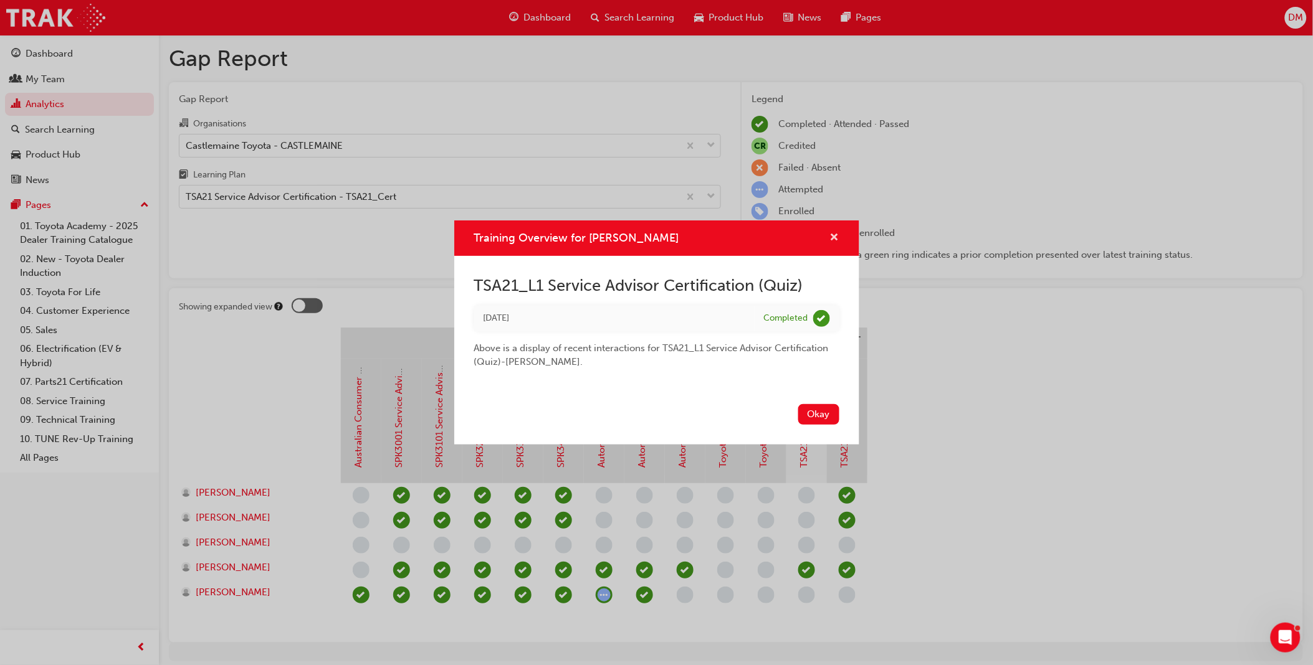
click at [832, 237] on span "cross-icon" at bounding box center [834, 238] width 9 height 11
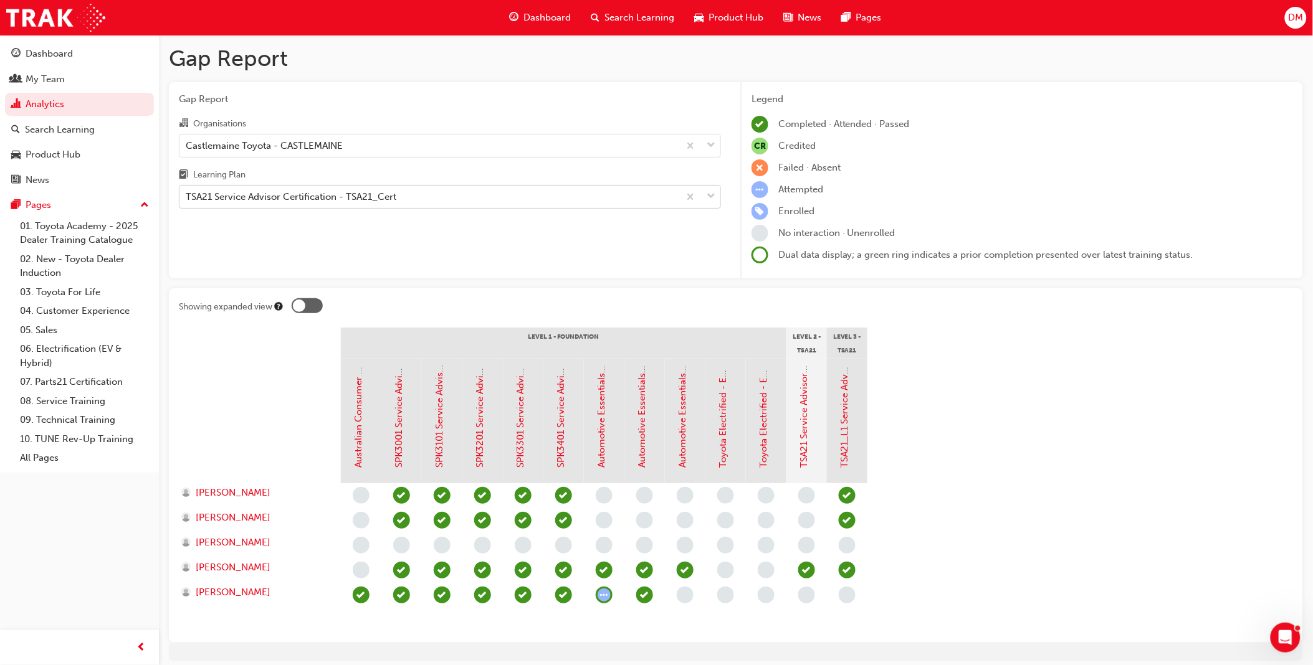
click at [260, 197] on div "TSA21 Service Advisor Certification - TSA21_Cert" at bounding box center [291, 197] width 211 height 14
click at [187, 197] on input "Learning Plan TSA21 Service Advisor Certification - TSA21_Cert" at bounding box center [186, 196] width 1 height 11
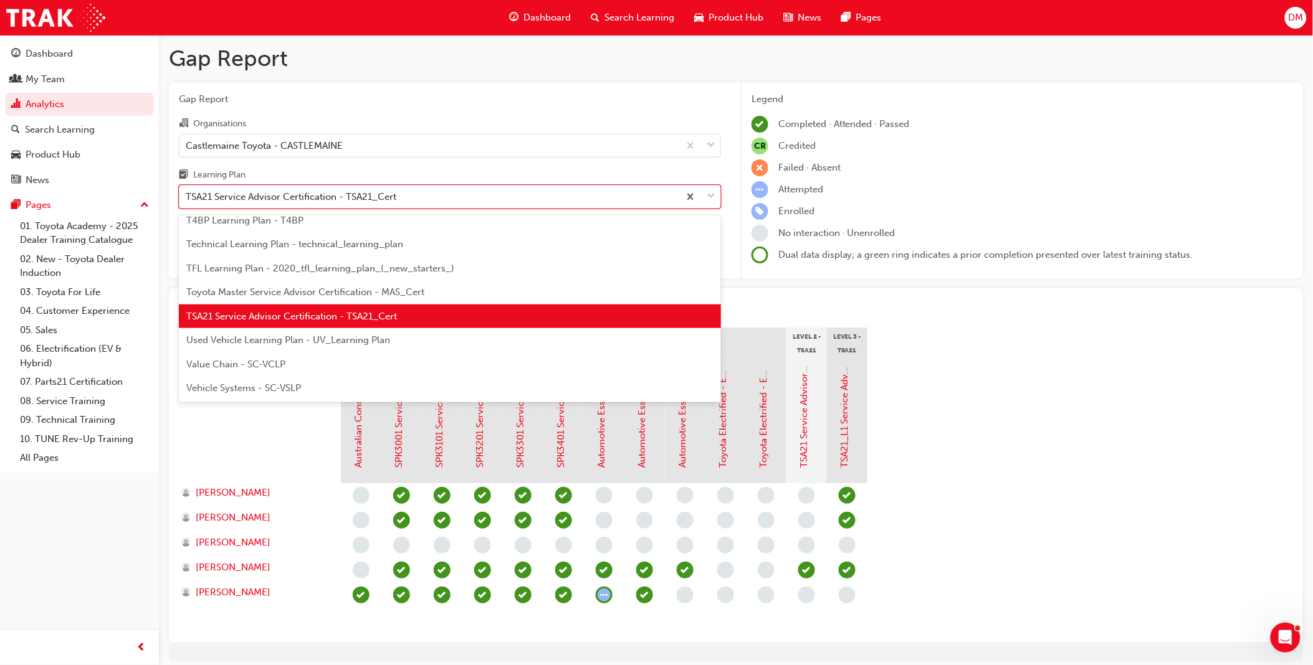
scroll to position [329, 0]
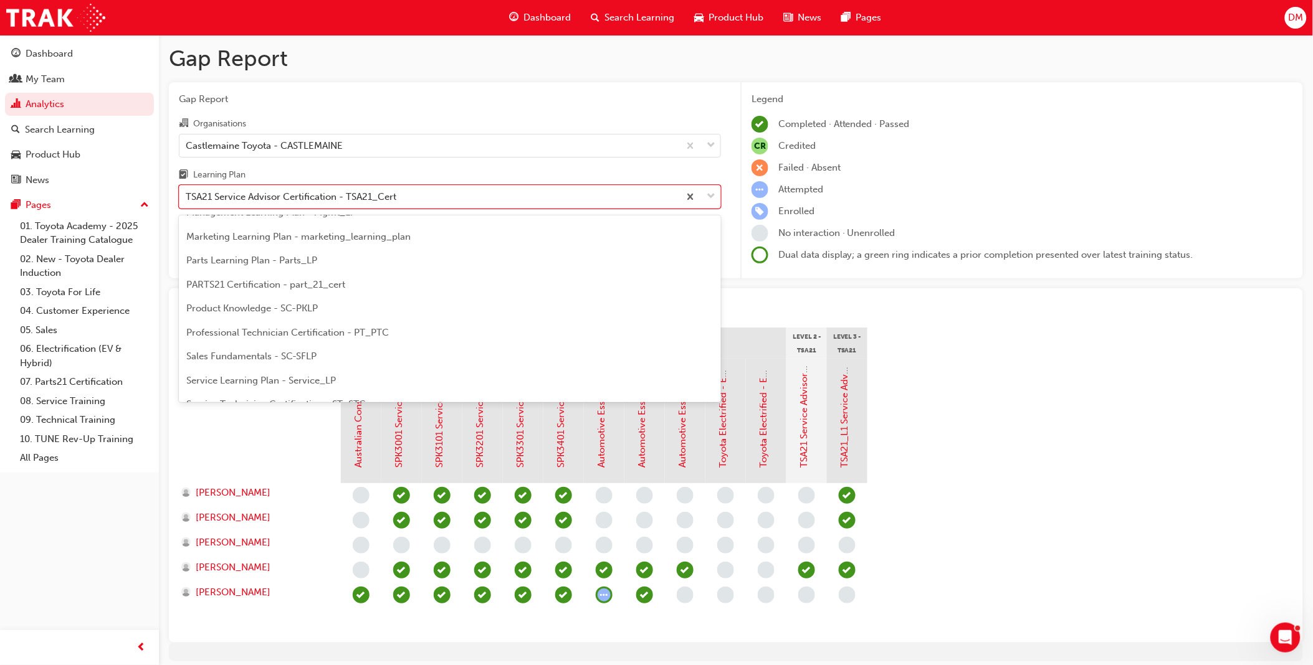
click at [257, 333] on span "Professional Technician Certification - PT_PTC" at bounding box center [287, 332] width 202 height 11
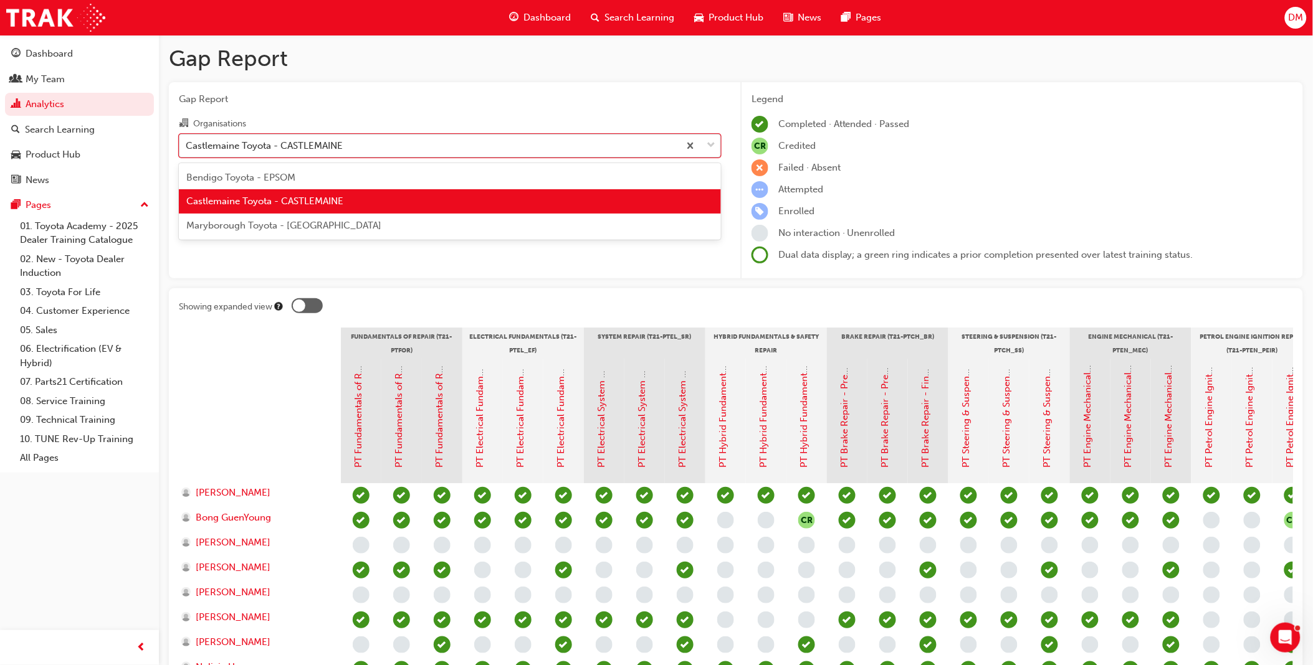
click at [312, 142] on div "Castlemaine Toyota - CASTLEMAINE" at bounding box center [264, 145] width 157 height 14
click at [187, 142] on input "Organisations option Castlemaine Toyota - CASTLEMAINE, selected. option Castlem…" at bounding box center [186, 145] width 1 height 11
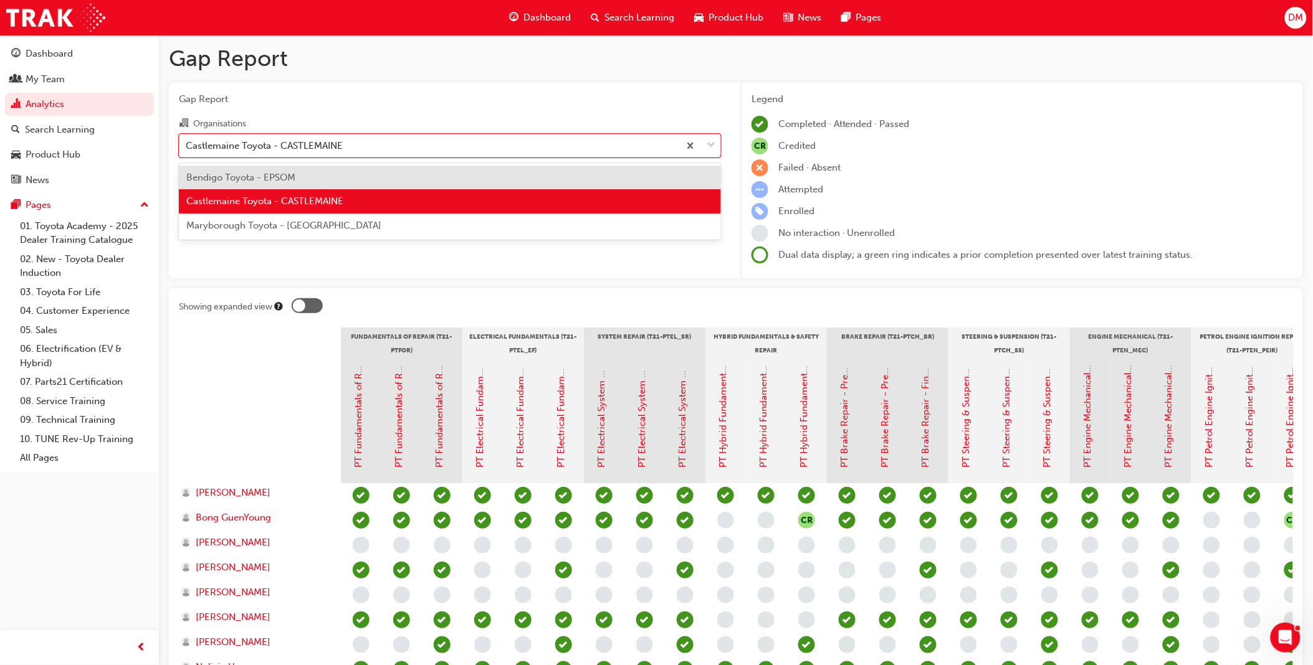
click at [287, 221] on span "Maryborough Toyota - [GEOGRAPHIC_DATA]" at bounding box center [283, 225] width 195 height 11
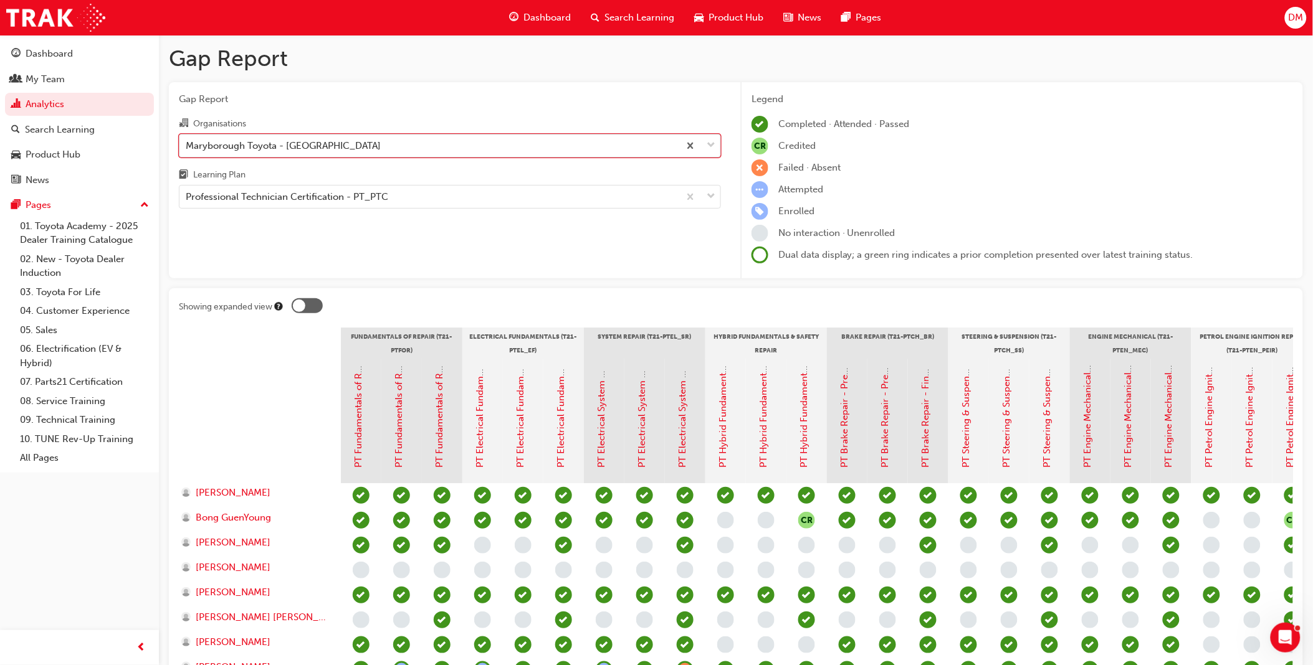
click at [290, 147] on div "Maryborough Toyota - [GEOGRAPHIC_DATA]" at bounding box center [283, 145] width 195 height 14
click at [187, 147] on input "Organisations option Maryborough Toyota - [GEOGRAPHIC_DATA], [GEOGRAPHIC_DATA].…" at bounding box center [186, 145] width 1 height 11
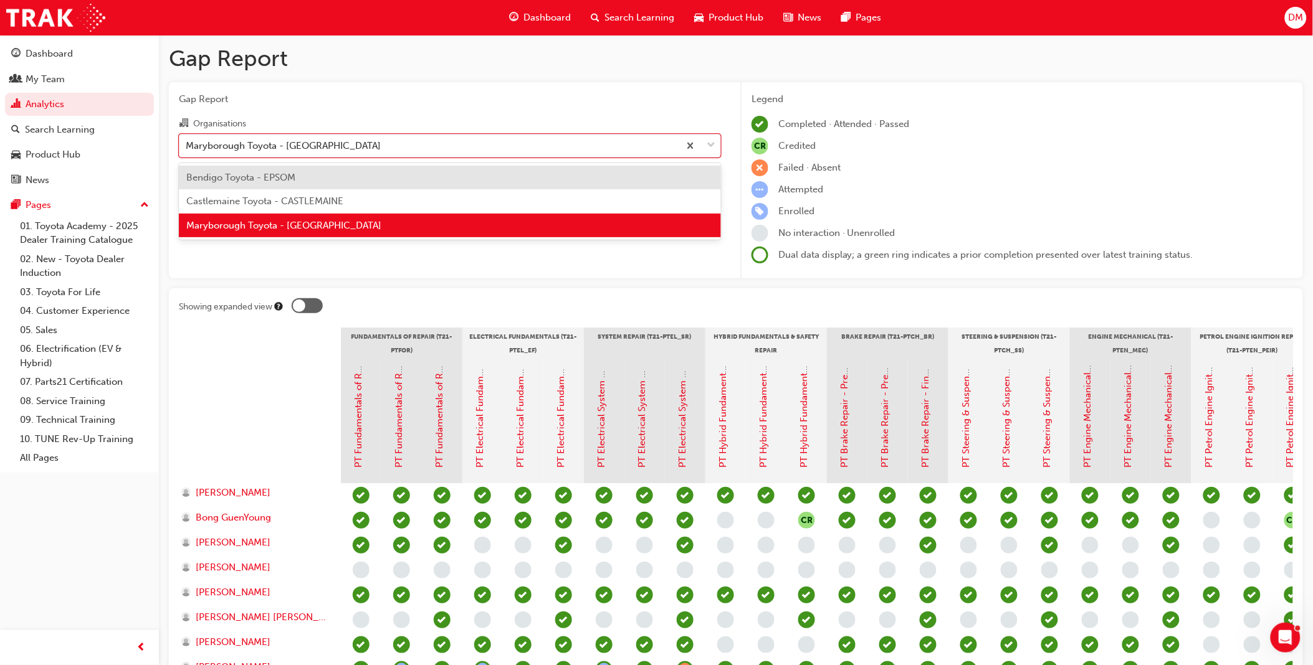
click at [272, 178] on span "Bendigo Toyota - EPSOM" at bounding box center [240, 177] width 109 height 11
